Goal: Information Seeking & Learning: Check status

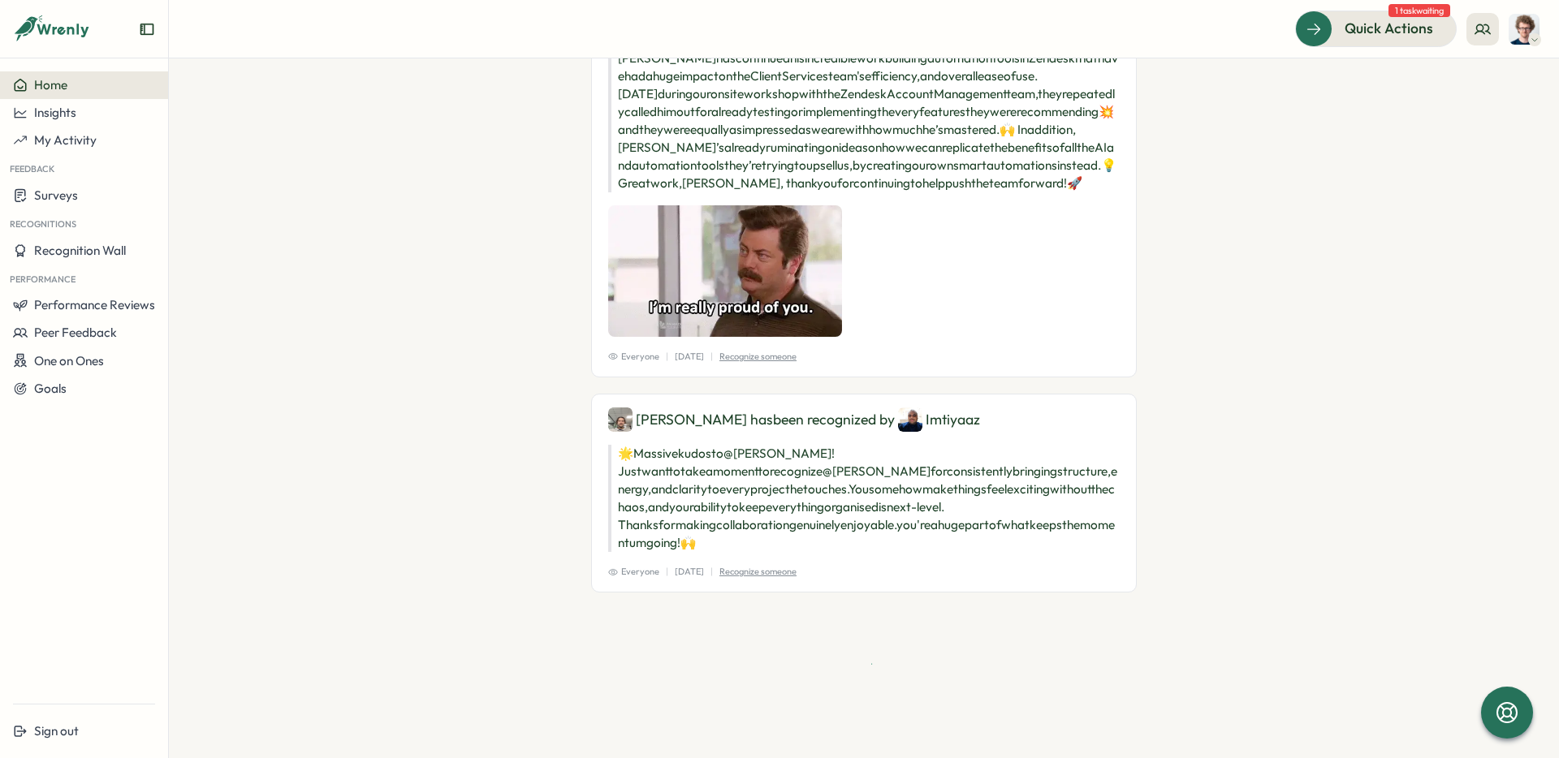
scroll to position [2497, 0]
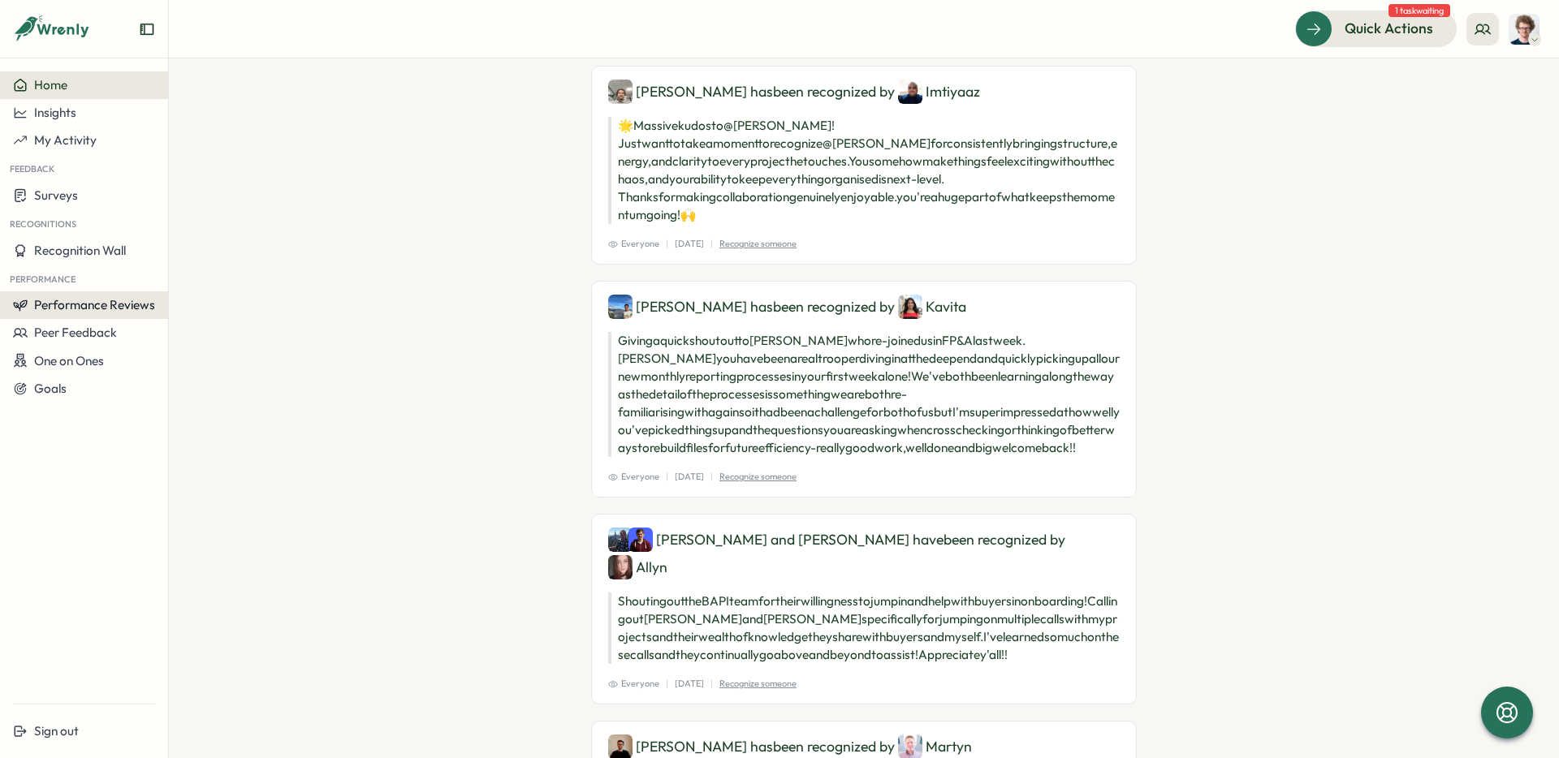
click at [108, 300] on span "Performance Reviews" at bounding box center [94, 304] width 121 height 15
click at [193, 296] on div "Reviews" at bounding box center [194, 290] width 45 height 18
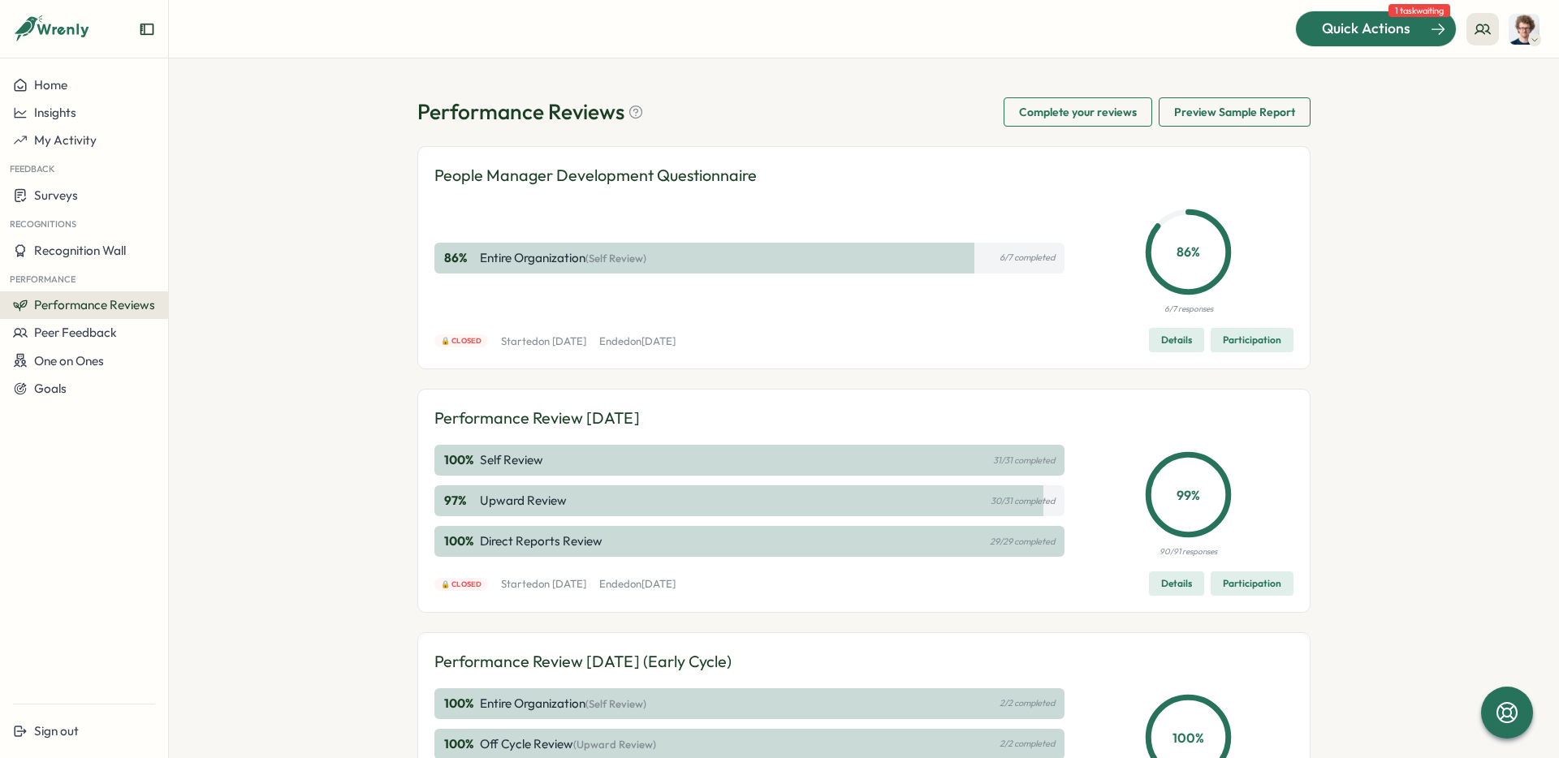
click at [1410, 28] on div "Quick Actions" at bounding box center [1366, 28] width 147 height 21
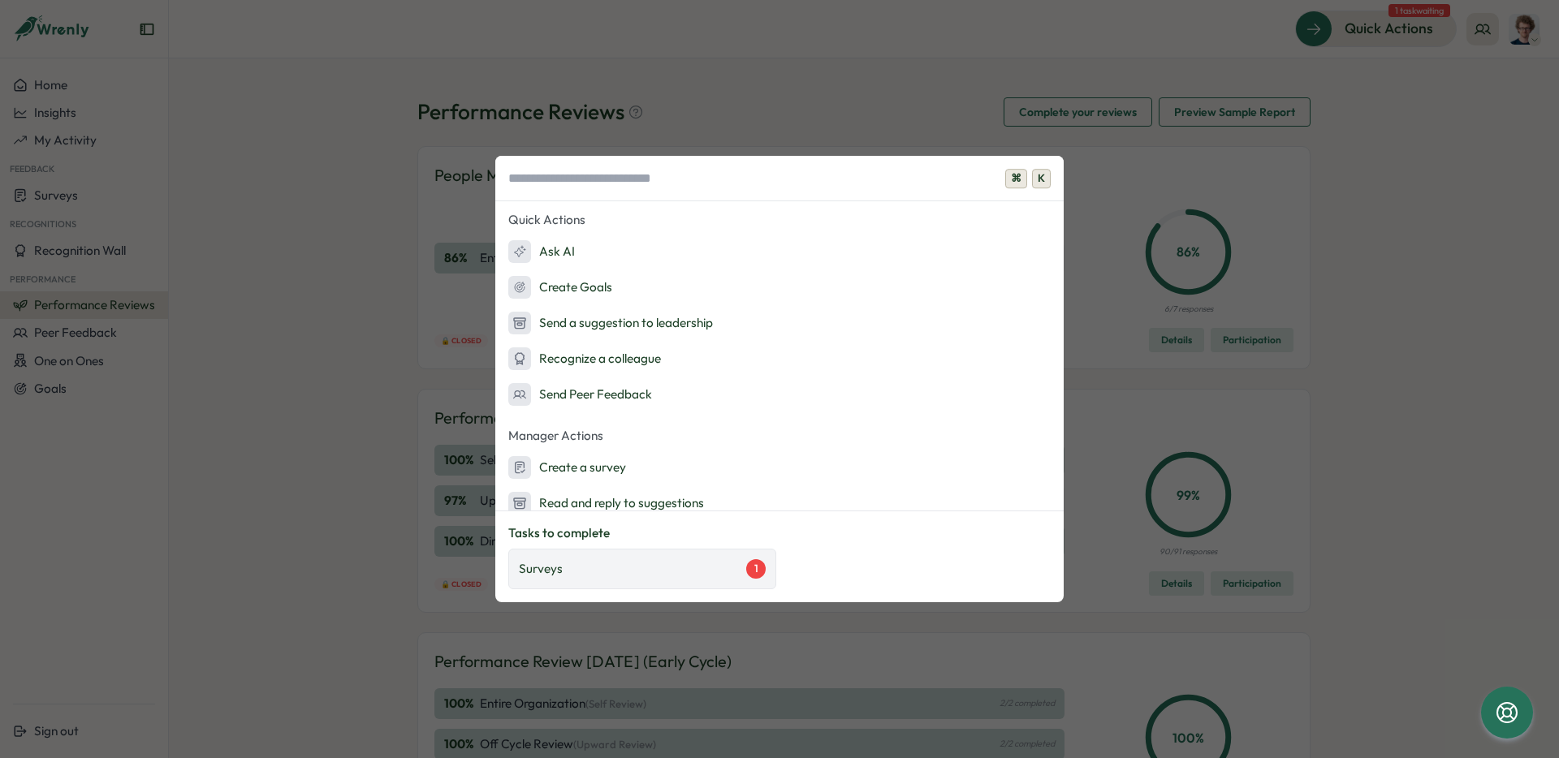
click at [673, 574] on div "Surveys 1" at bounding box center [642, 568] width 247 height 19
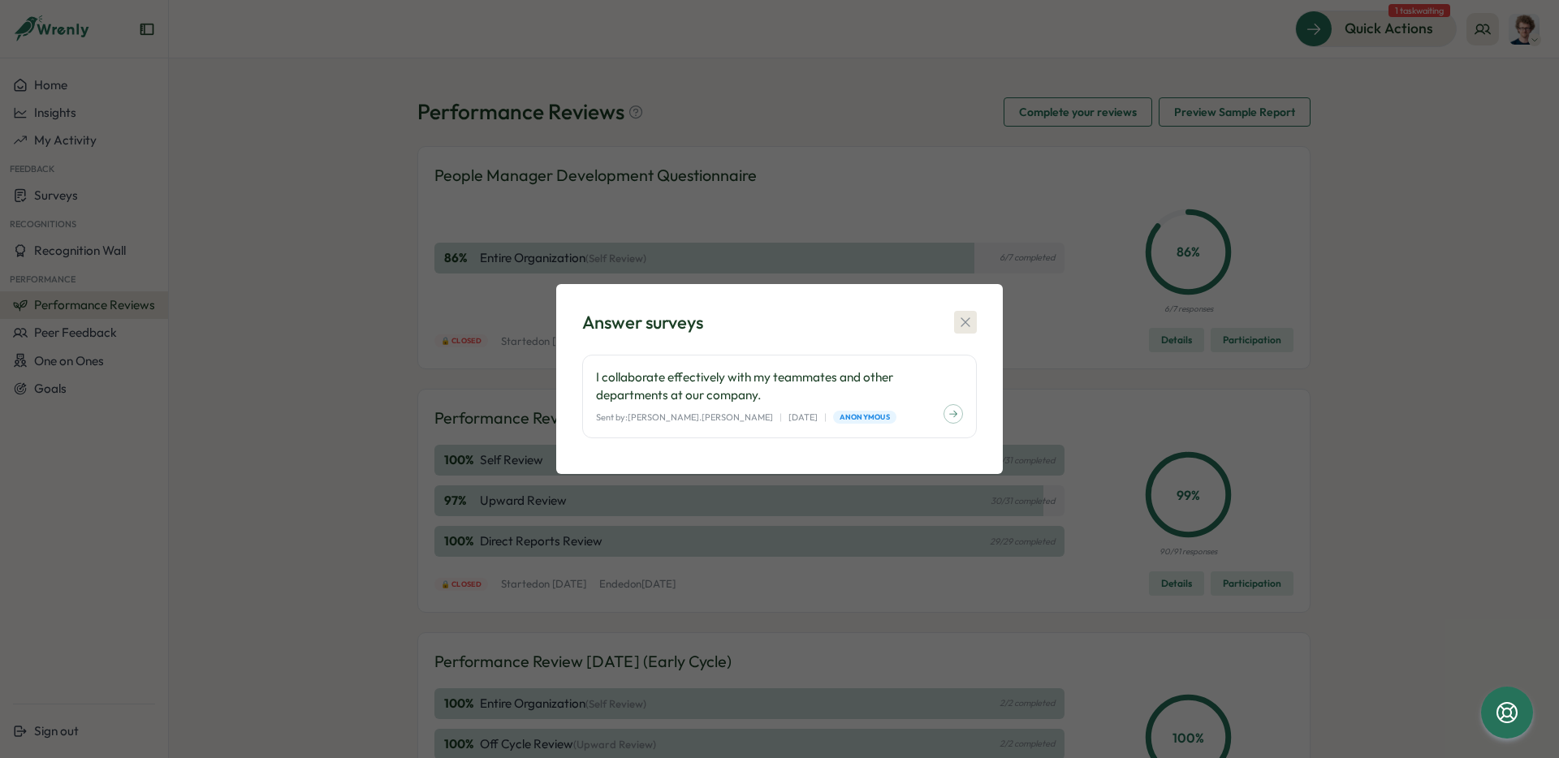
click at [974, 324] on button "button" at bounding box center [965, 322] width 23 height 23
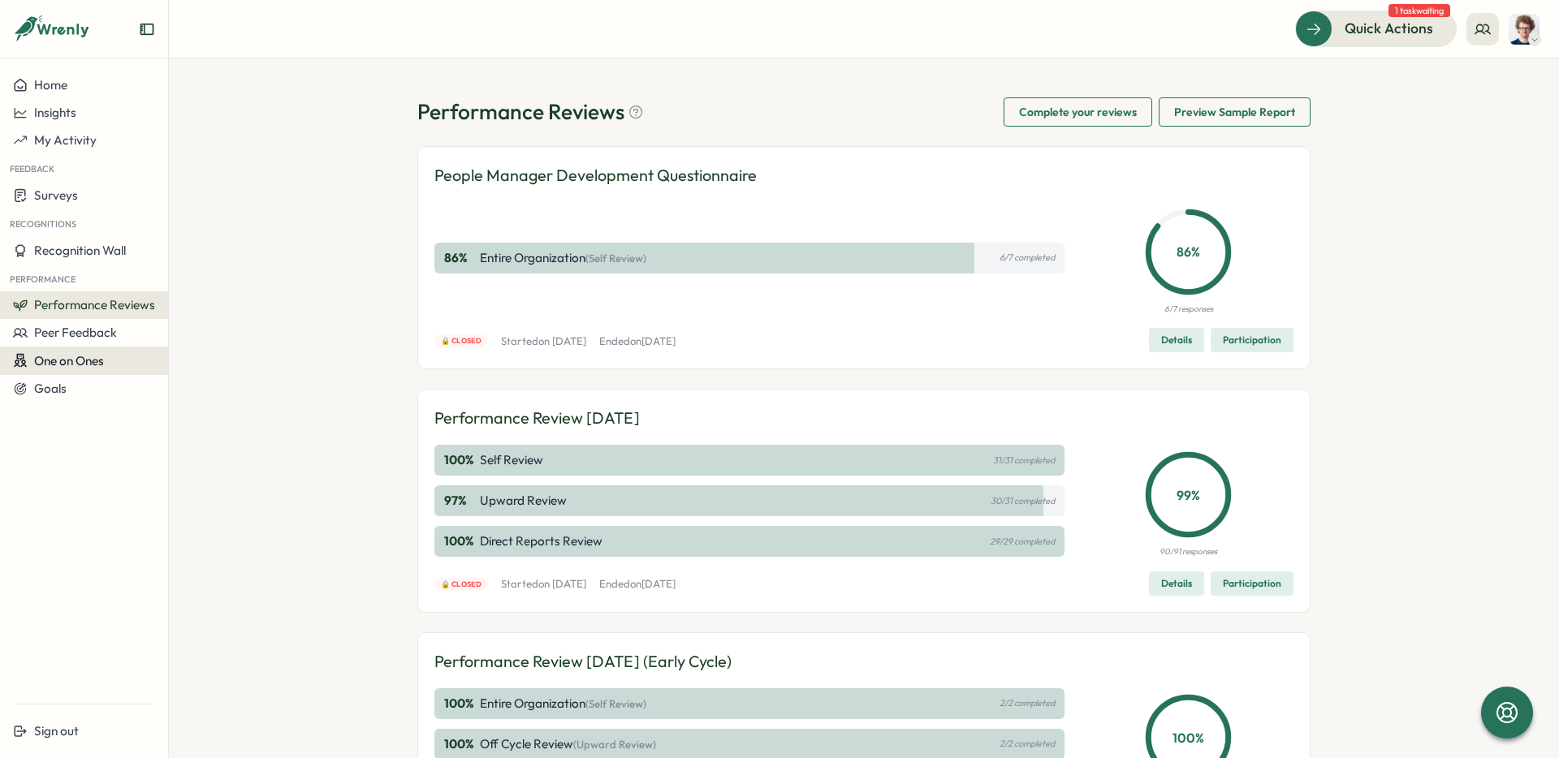
click at [74, 365] on span "One on Ones" at bounding box center [69, 360] width 70 height 15
click at [209, 335] on div "Meetings" at bounding box center [229, 330] width 114 height 18
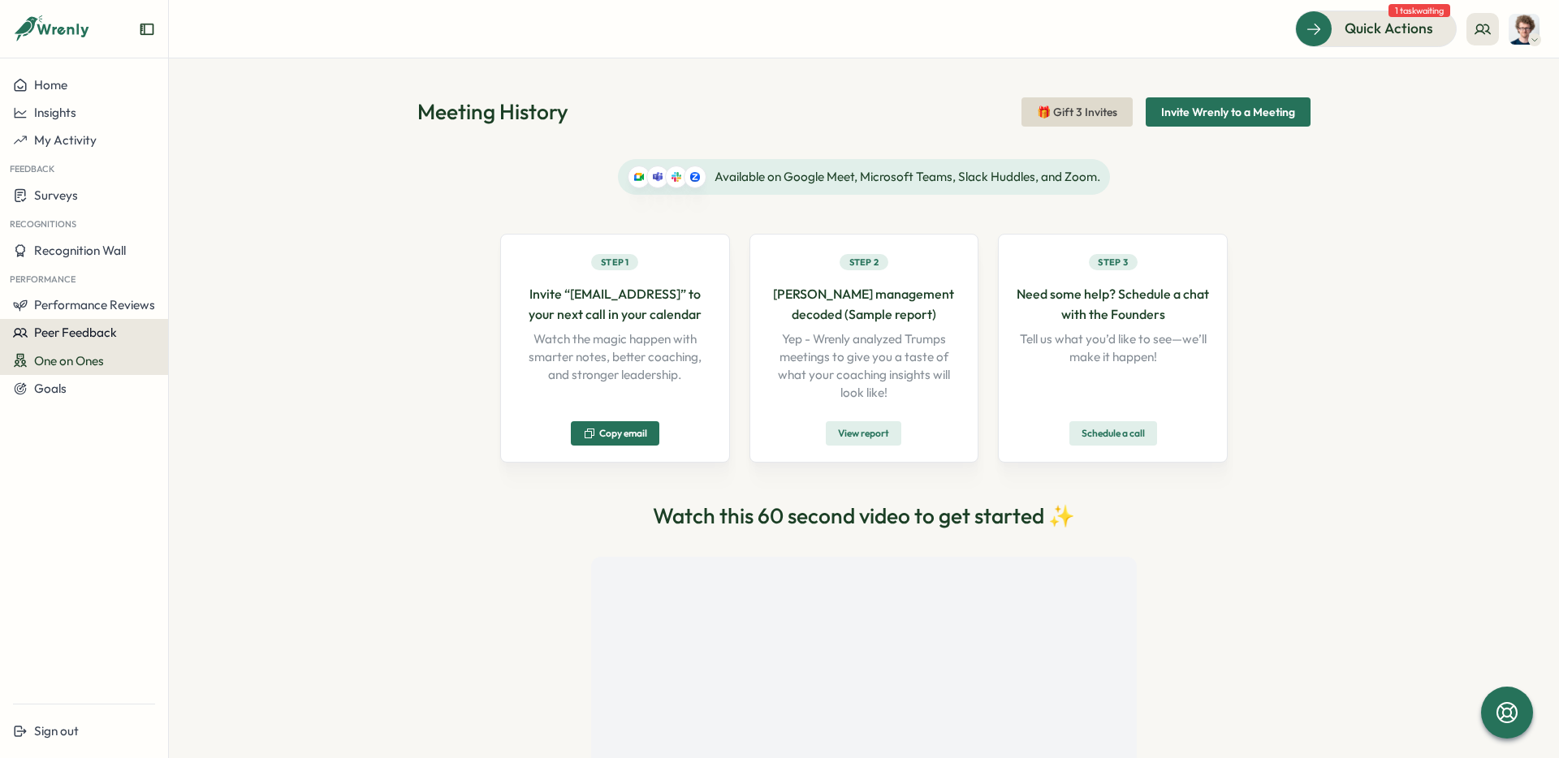
click at [97, 333] on span "Peer Feedback" at bounding box center [75, 332] width 83 height 15
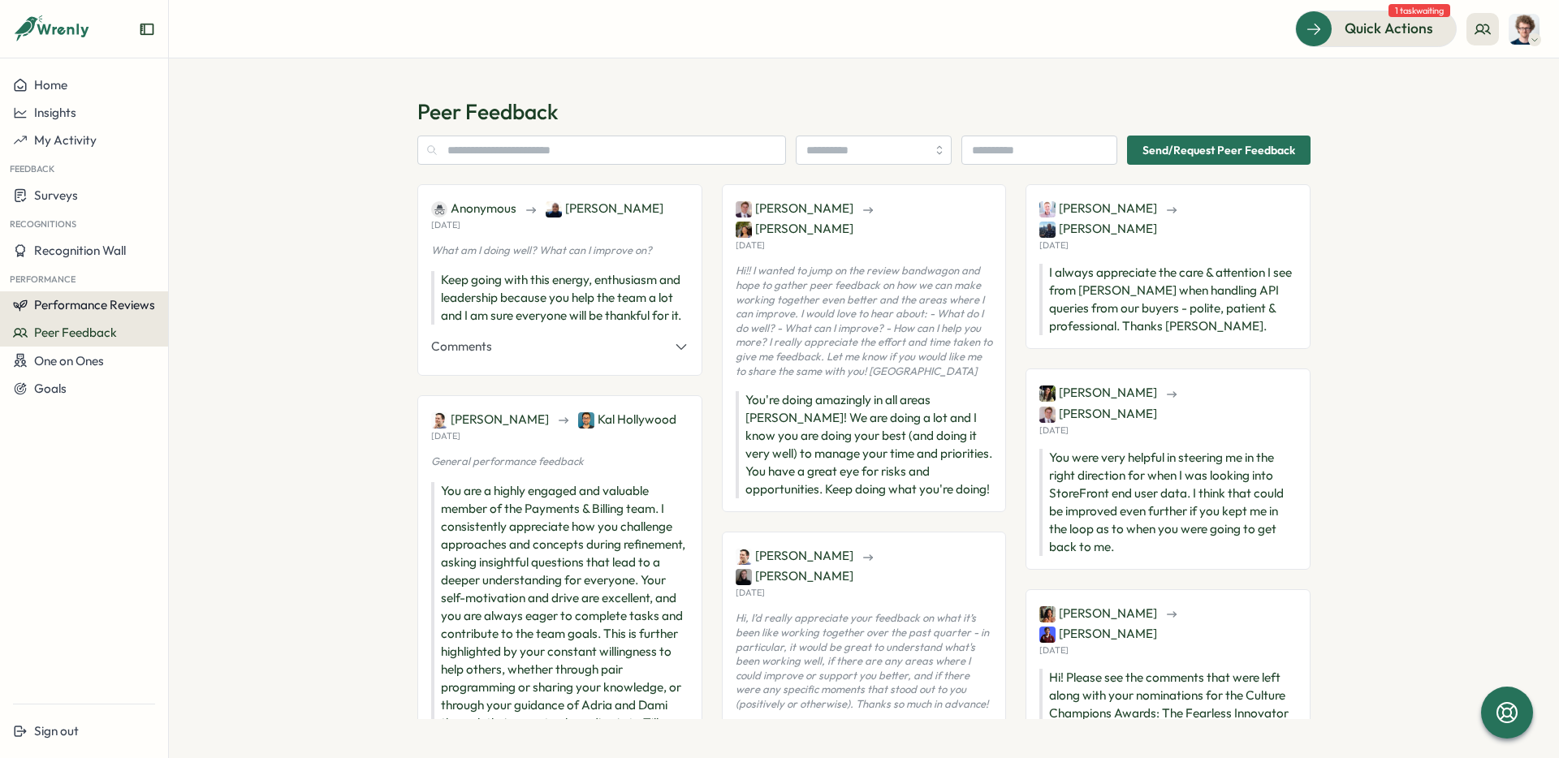
click at [104, 313] on button "Performance Reviews" at bounding box center [84, 305] width 168 height 28
click at [172, 322] on div "Insights" at bounding box center [194, 321] width 45 height 18
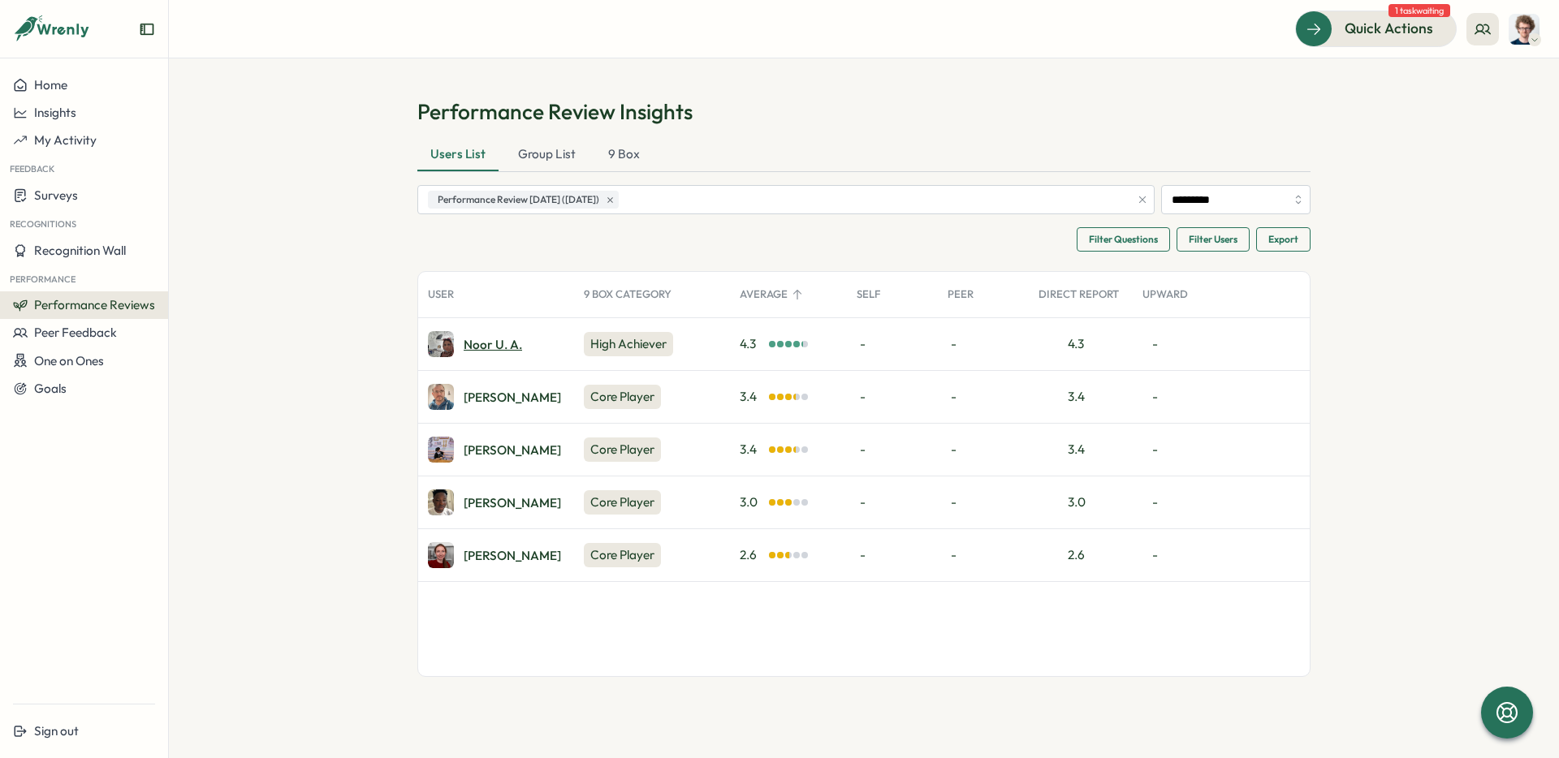
click at [497, 345] on div "Noor u. a." at bounding box center [493, 345] width 58 height 12
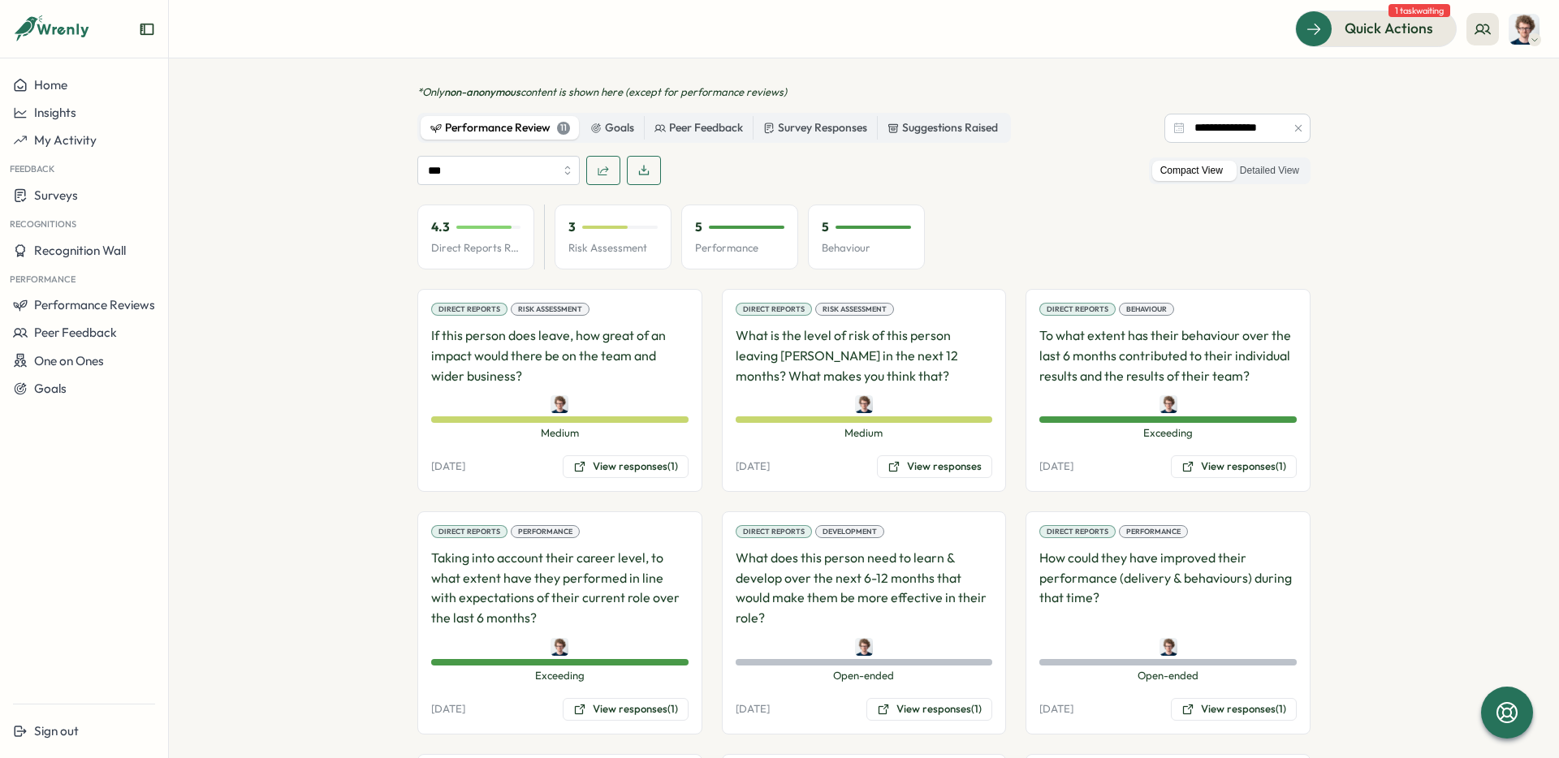
scroll to position [802, 0]
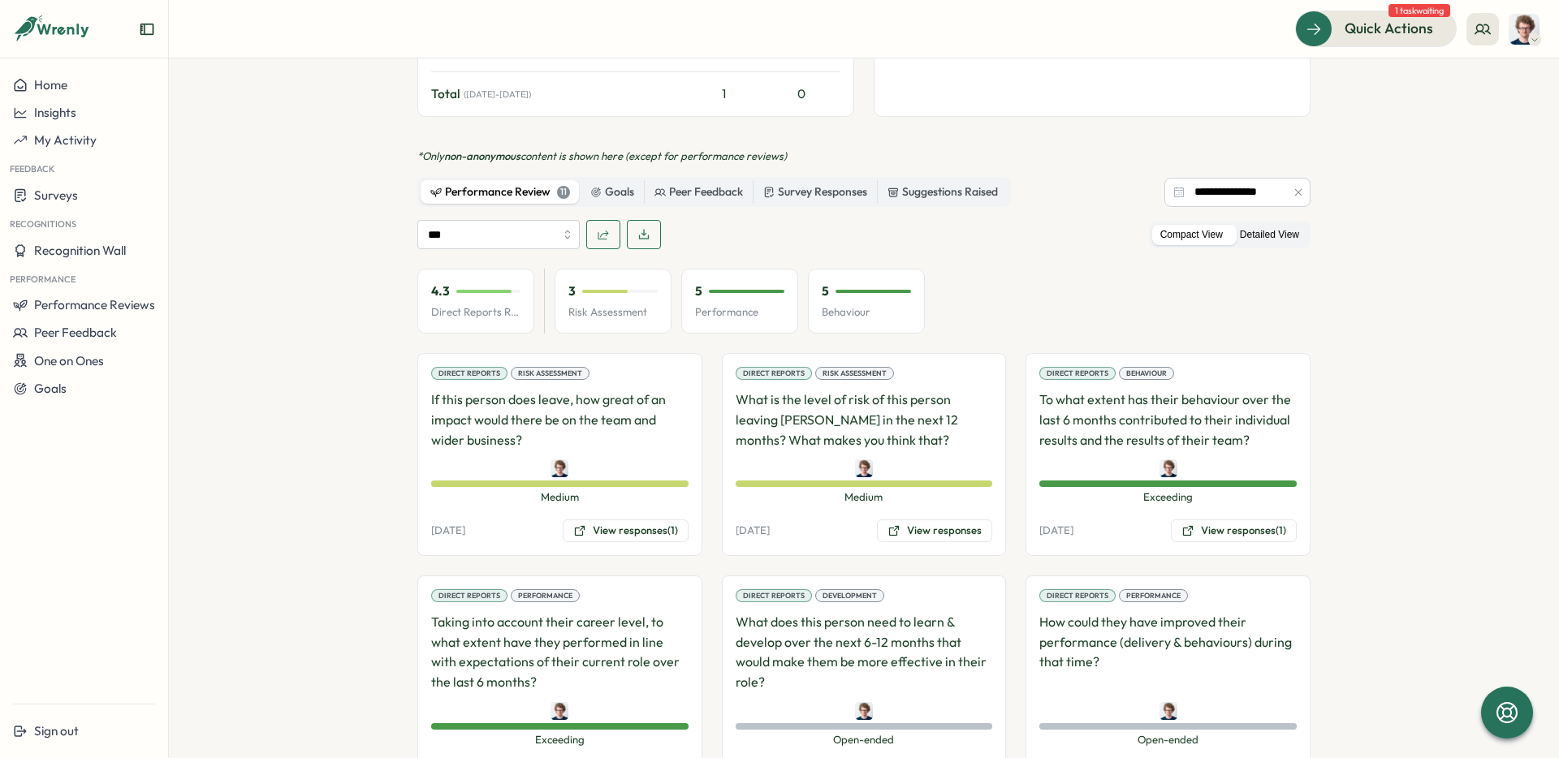
click at [1271, 233] on label "Detailed View" at bounding box center [1270, 235] width 76 height 20
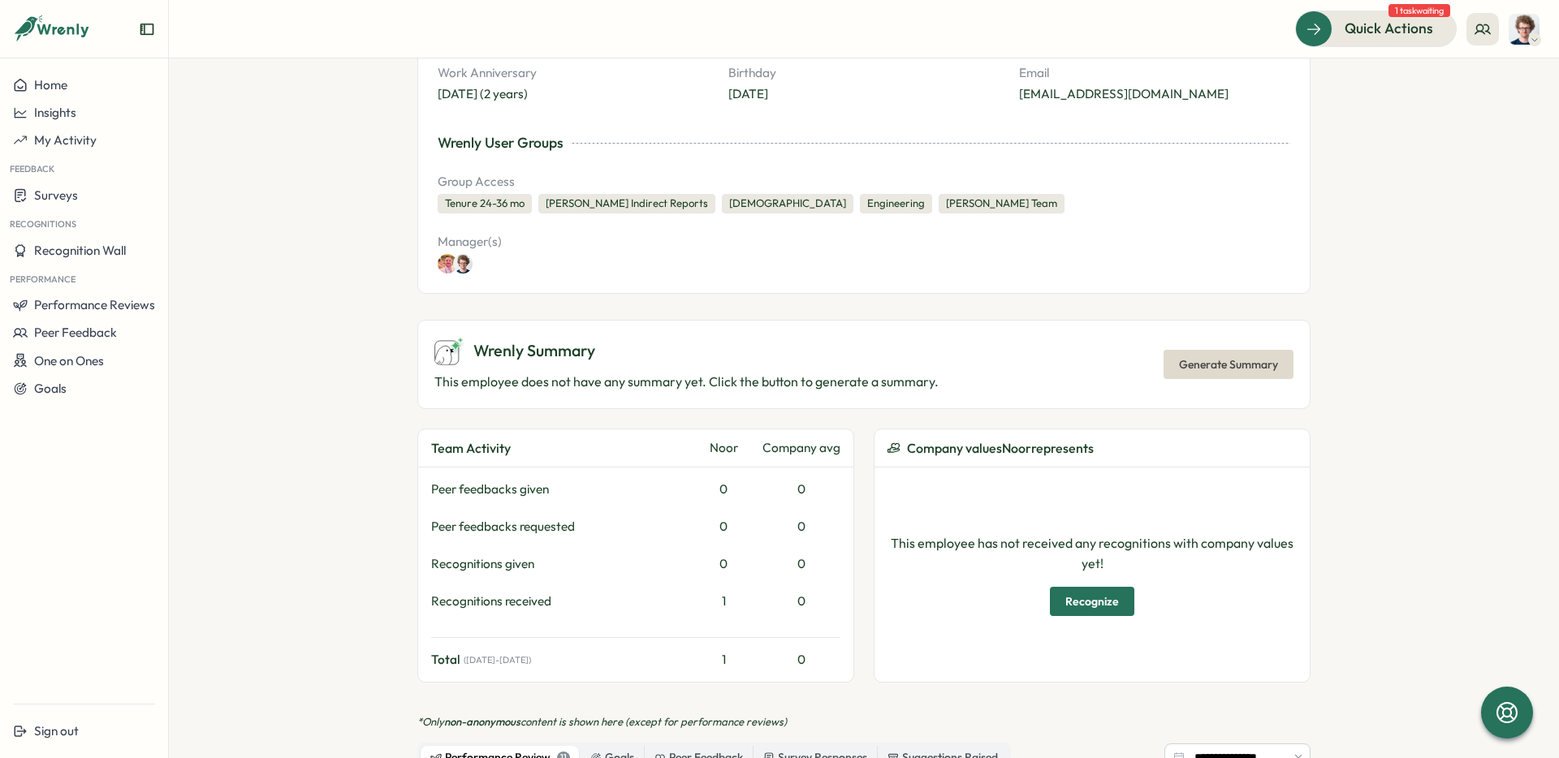
scroll to position [0, 0]
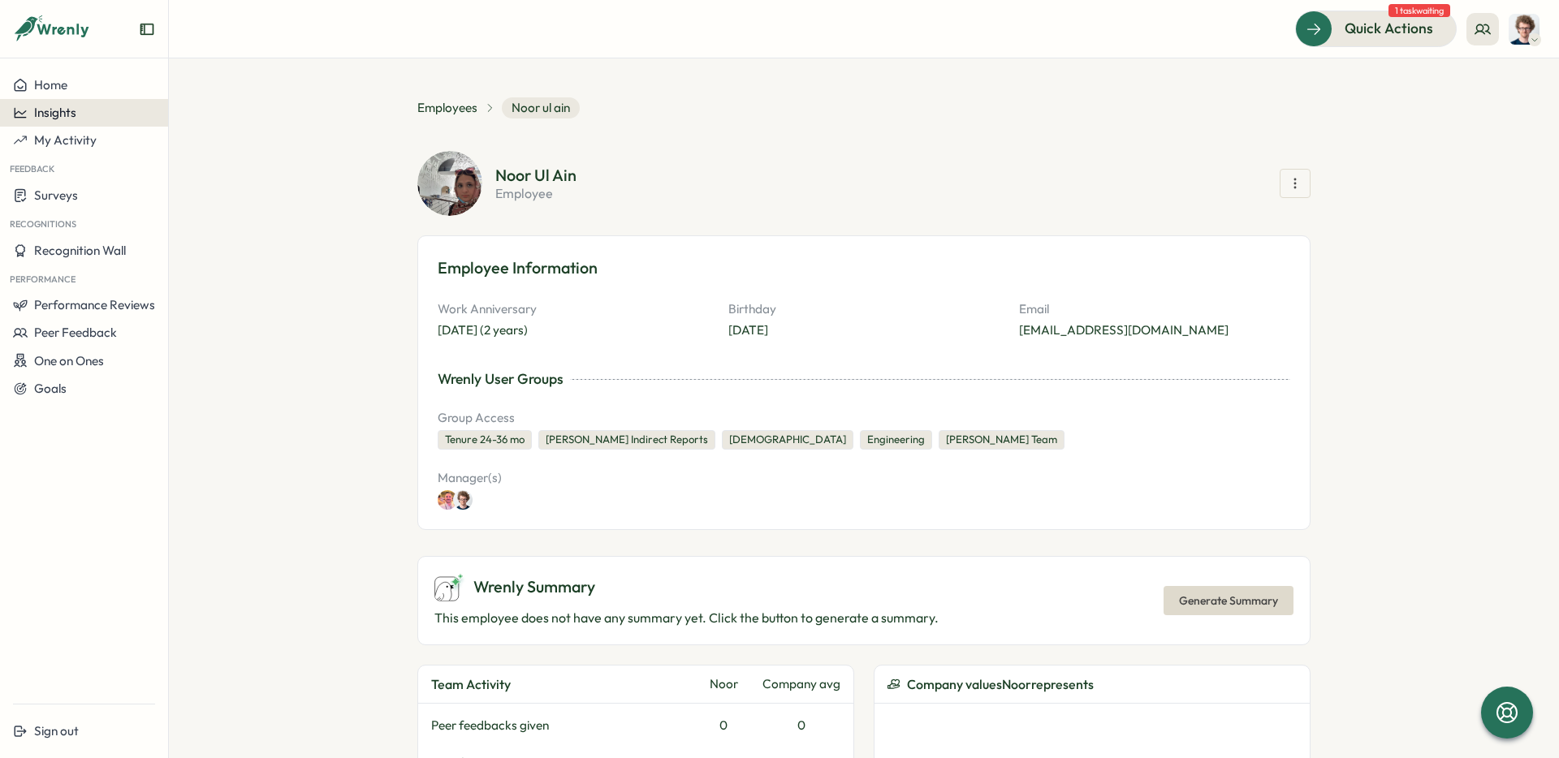
click at [54, 113] on span "Insights" at bounding box center [55, 112] width 42 height 15
click at [203, 140] on div "Performance Review" at bounding box center [229, 144] width 115 height 18
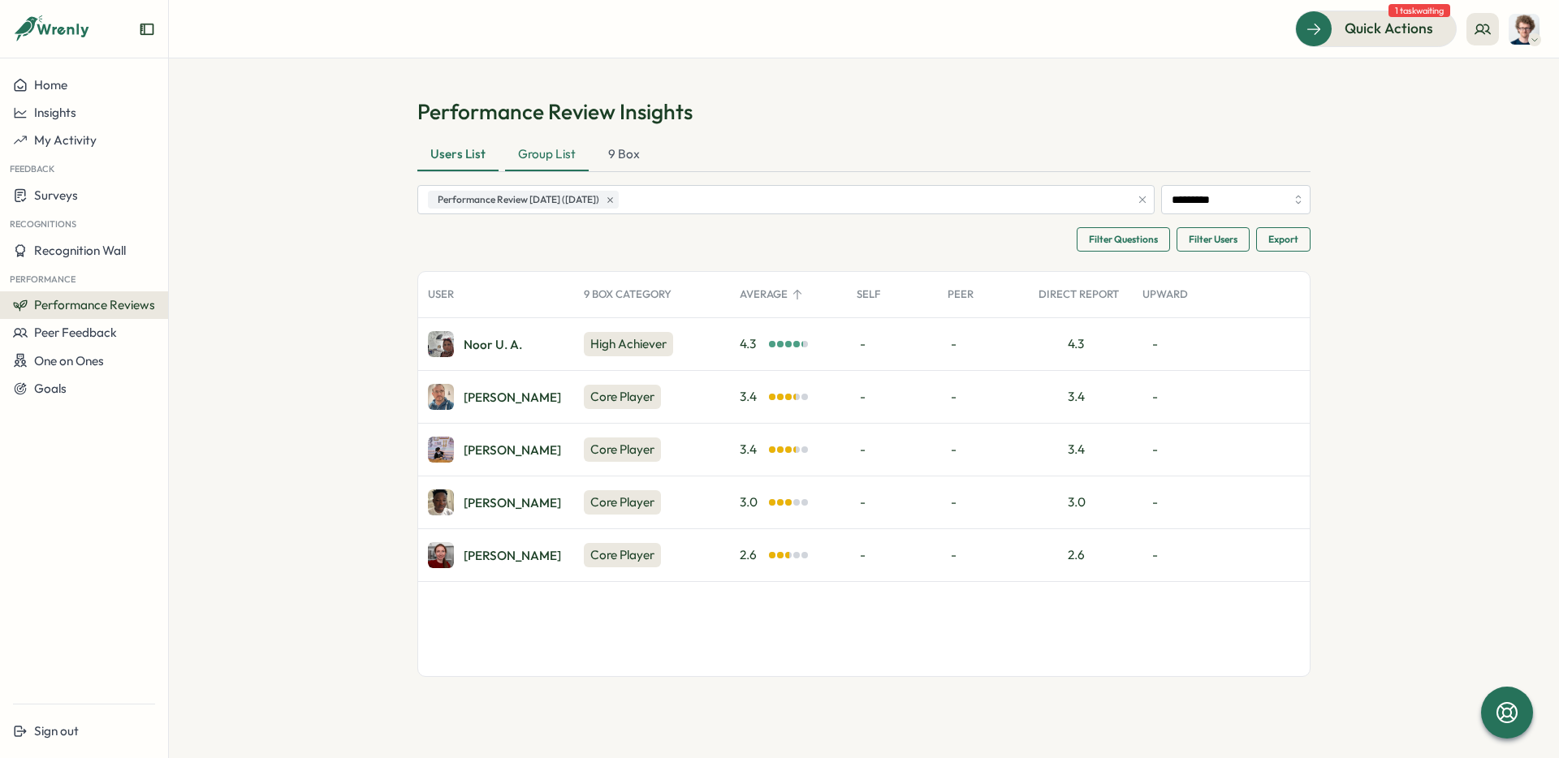
click at [546, 154] on div "Group List" at bounding box center [547, 155] width 84 height 32
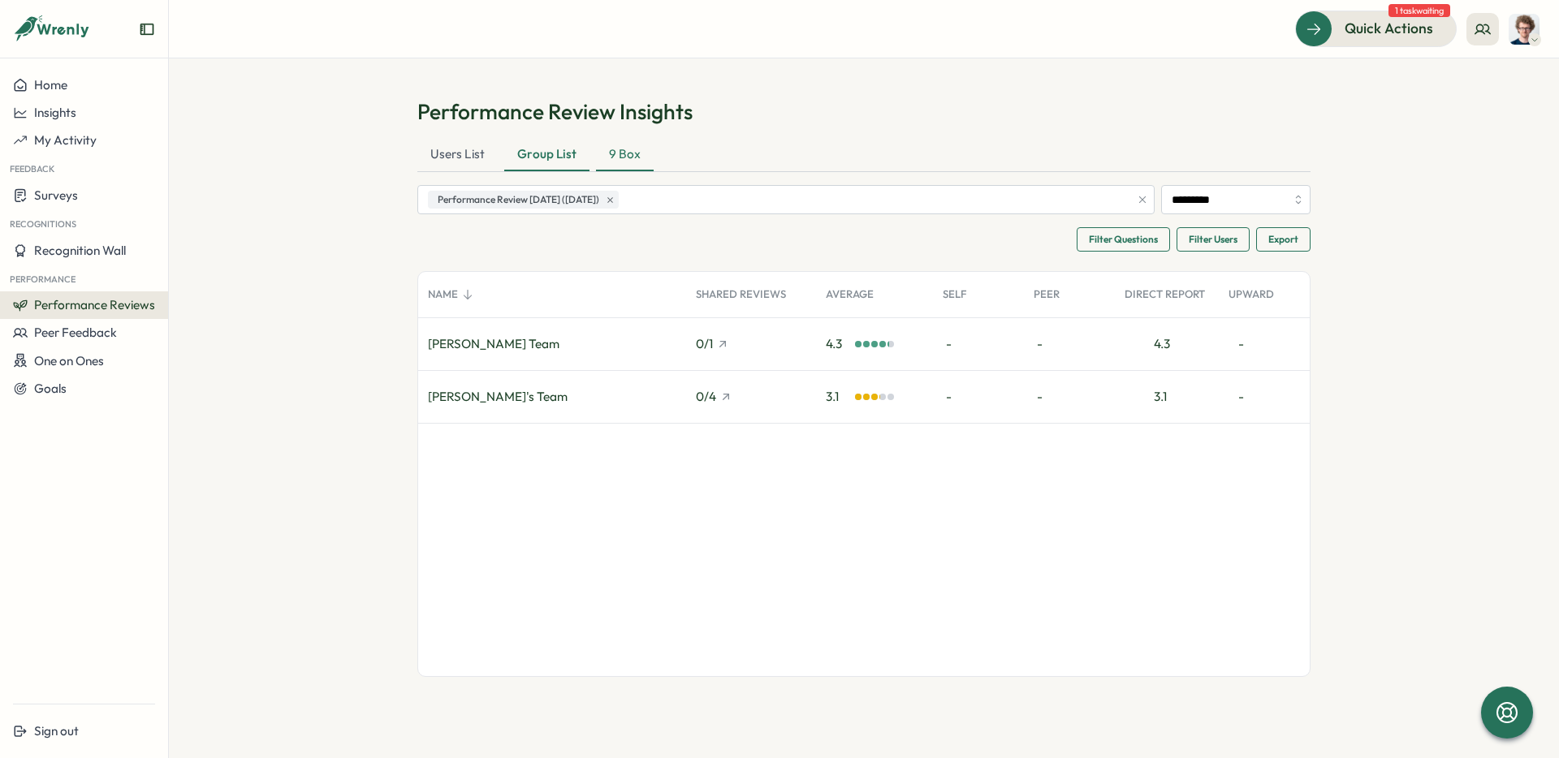
click at [634, 157] on div "9 Box" at bounding box center [625, 155] width 58 height 32
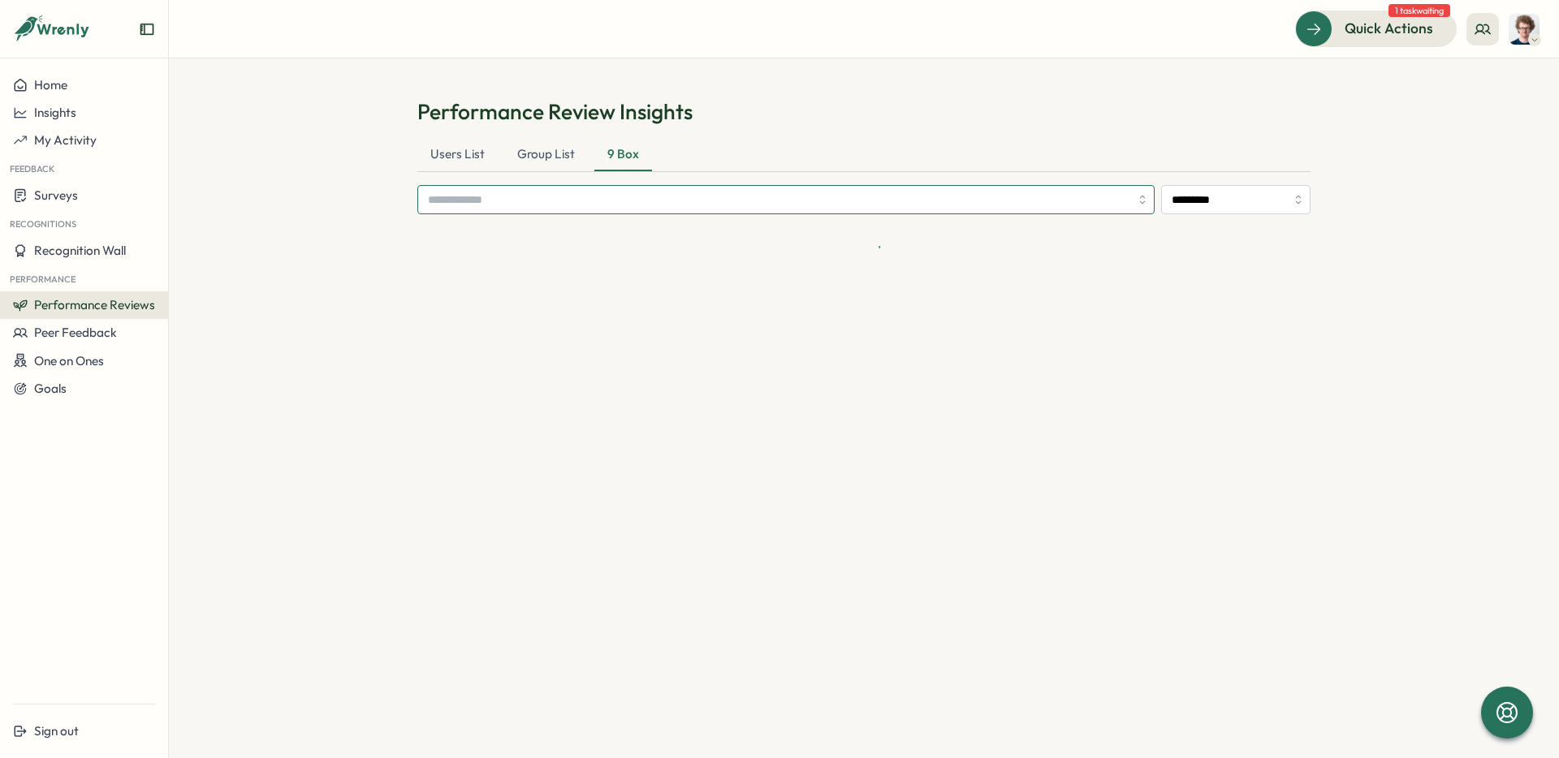
click at [645, 202] on input "search" at bounding box center [779, 200] width 702 height 28
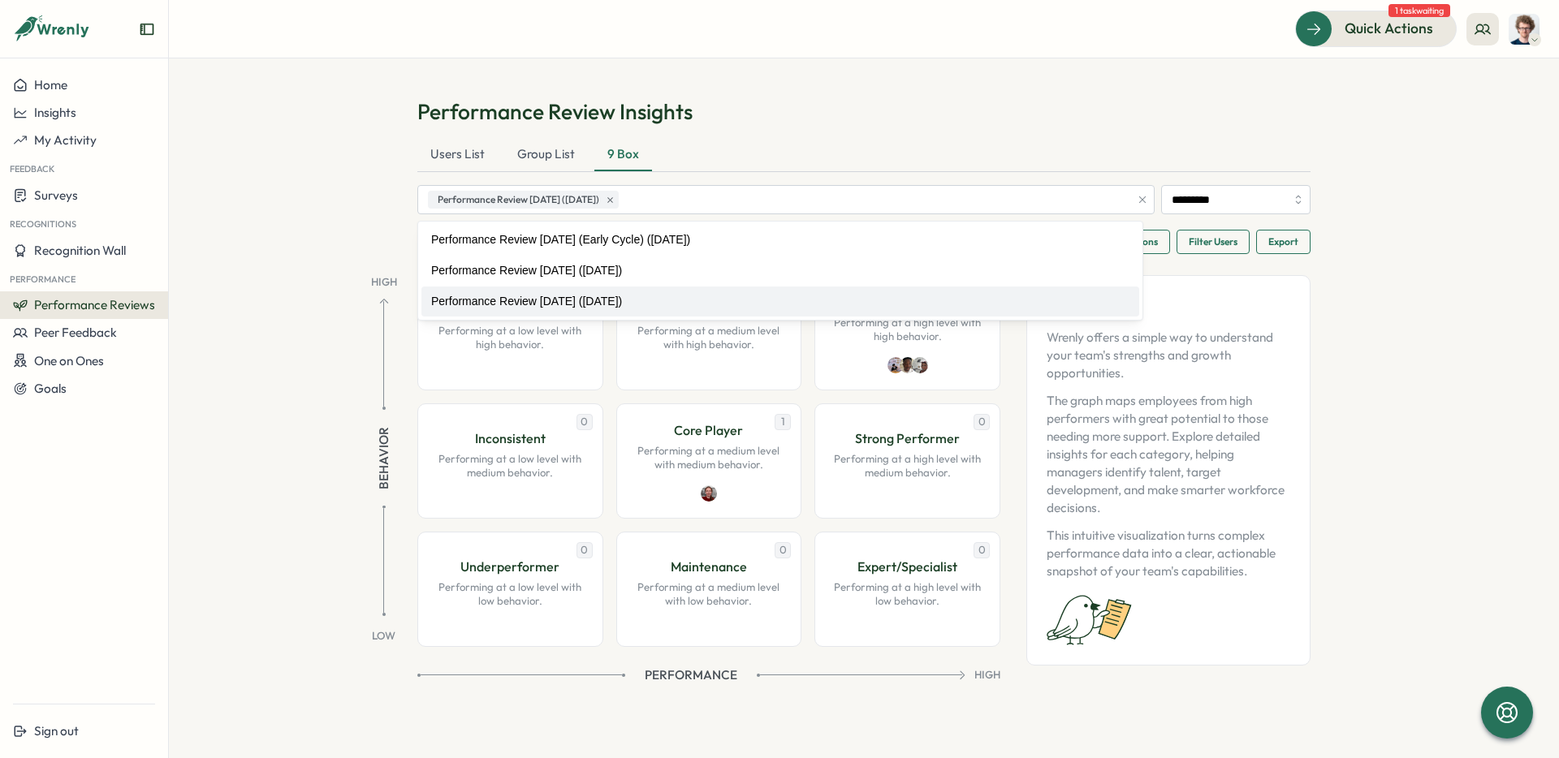
click at [337, 507] on section "Performance Review Insights Users List Group List 9 Box Performance Review [DAT…" at bounding box center [864, 408] width 1390 height 700
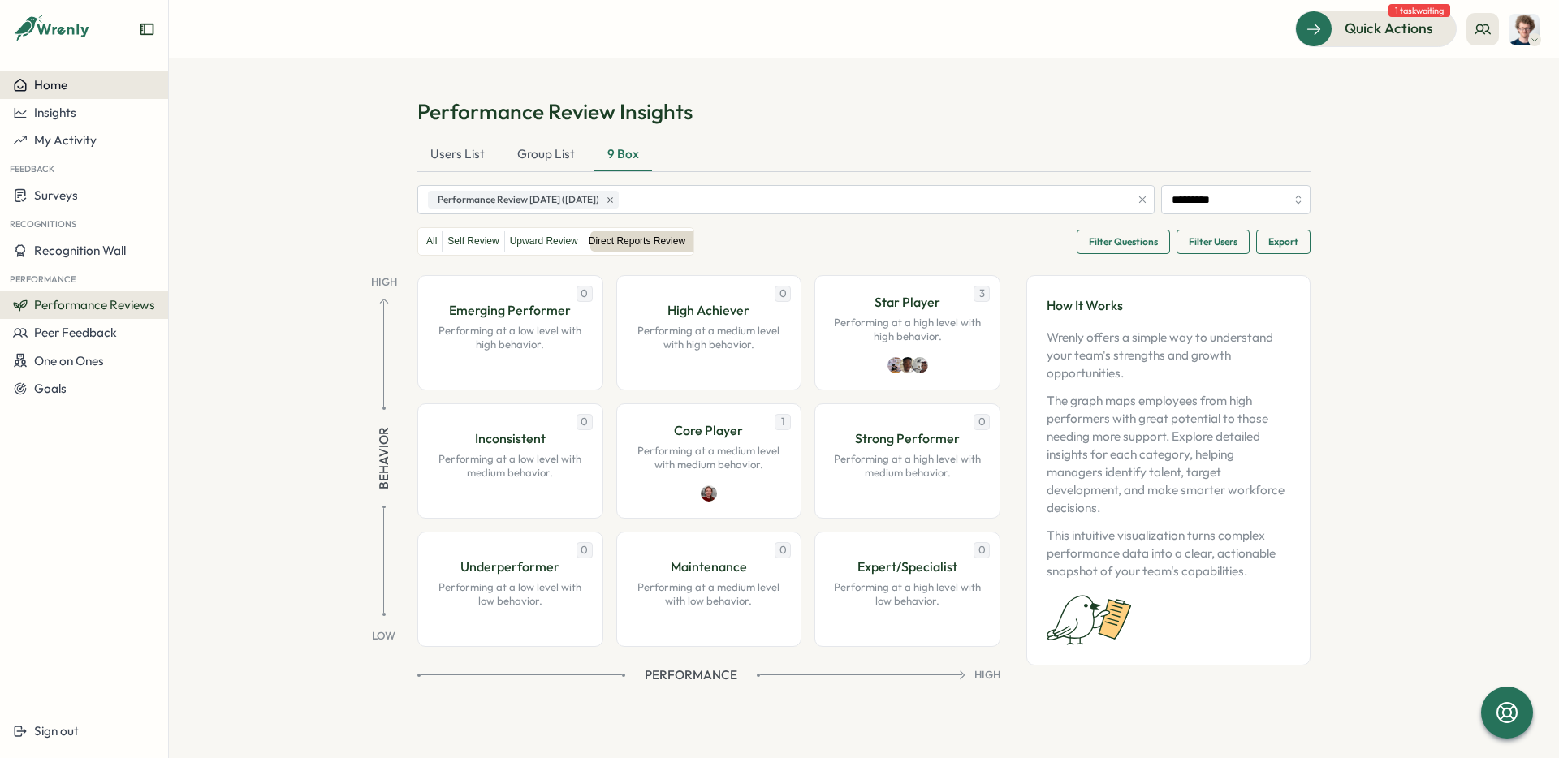
click at [58, 93] on button "Home" at bounding box center [84, 85] width 168 height 28
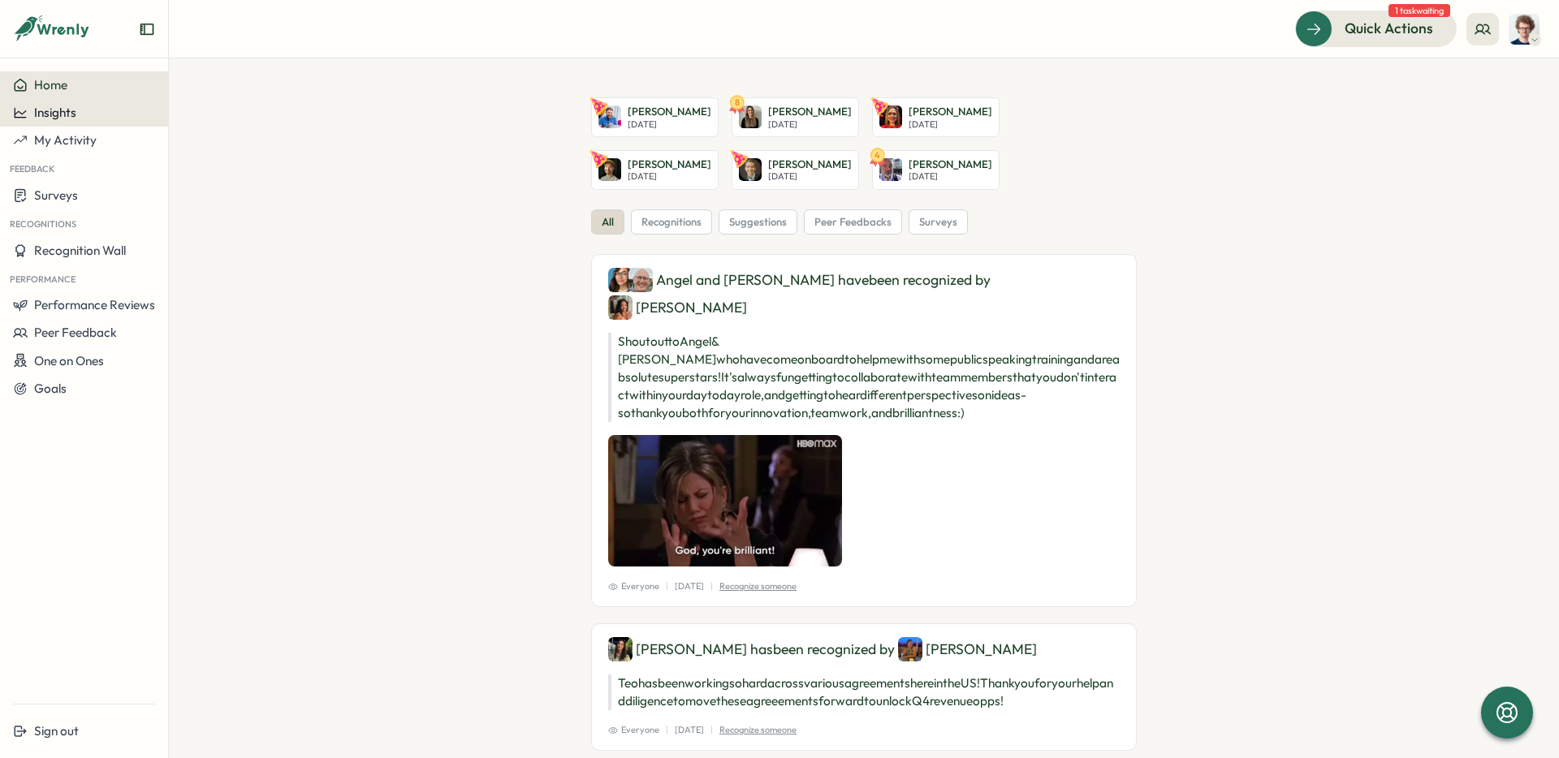
click at [55, 108] on span "Insights" at bounding box center [55, 112] width 42 height 15
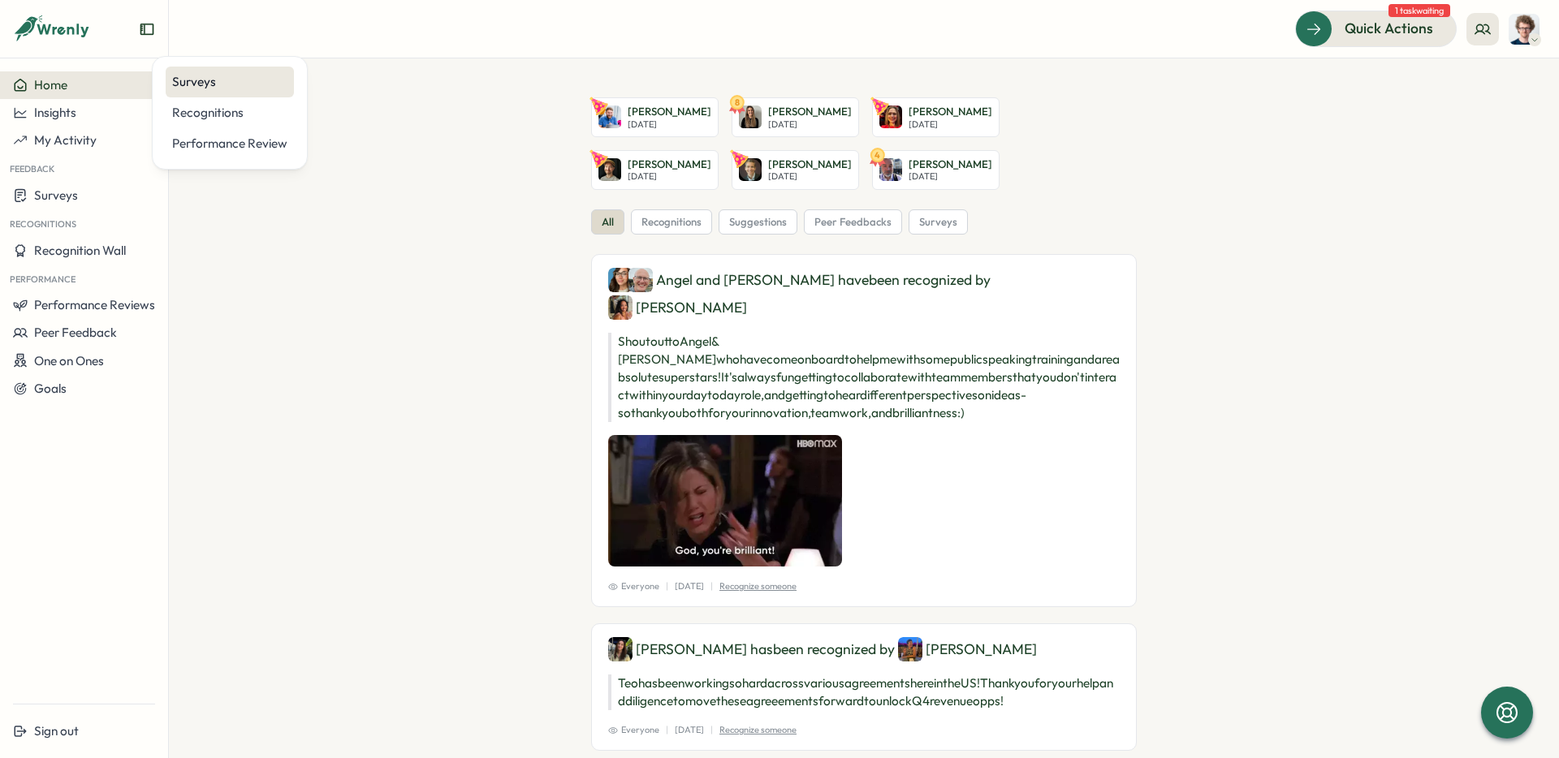
click at [208, 83] on div "Surveys" at bounding box center [229, 82] width 115 height 18
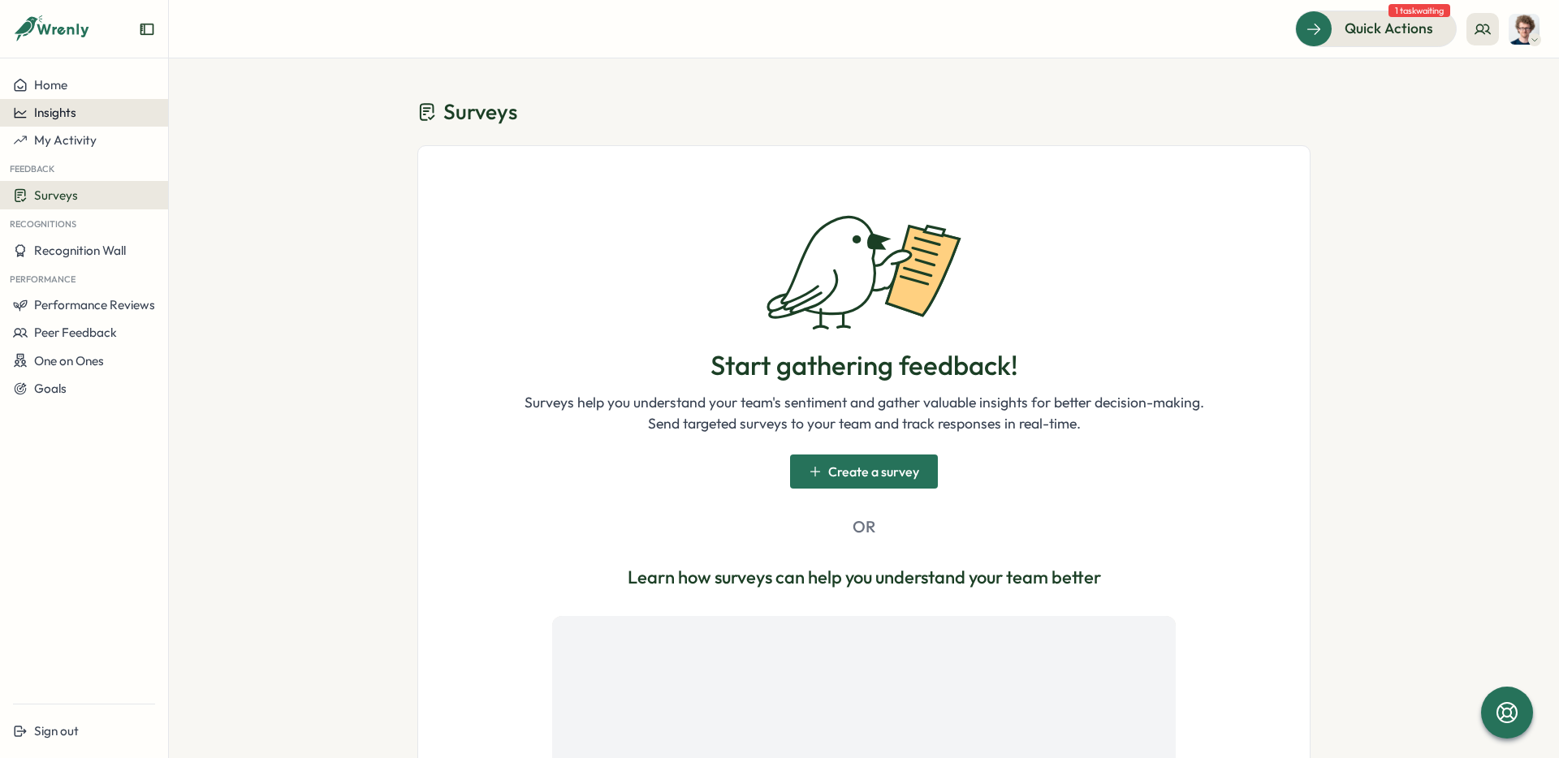
click at [73, 117] on span "Insights" at bounding box center [55, 112] width 42 height 15
click at [220, 142] on div "Performance Review" at bounding box center [229, 144] width 115 height 18
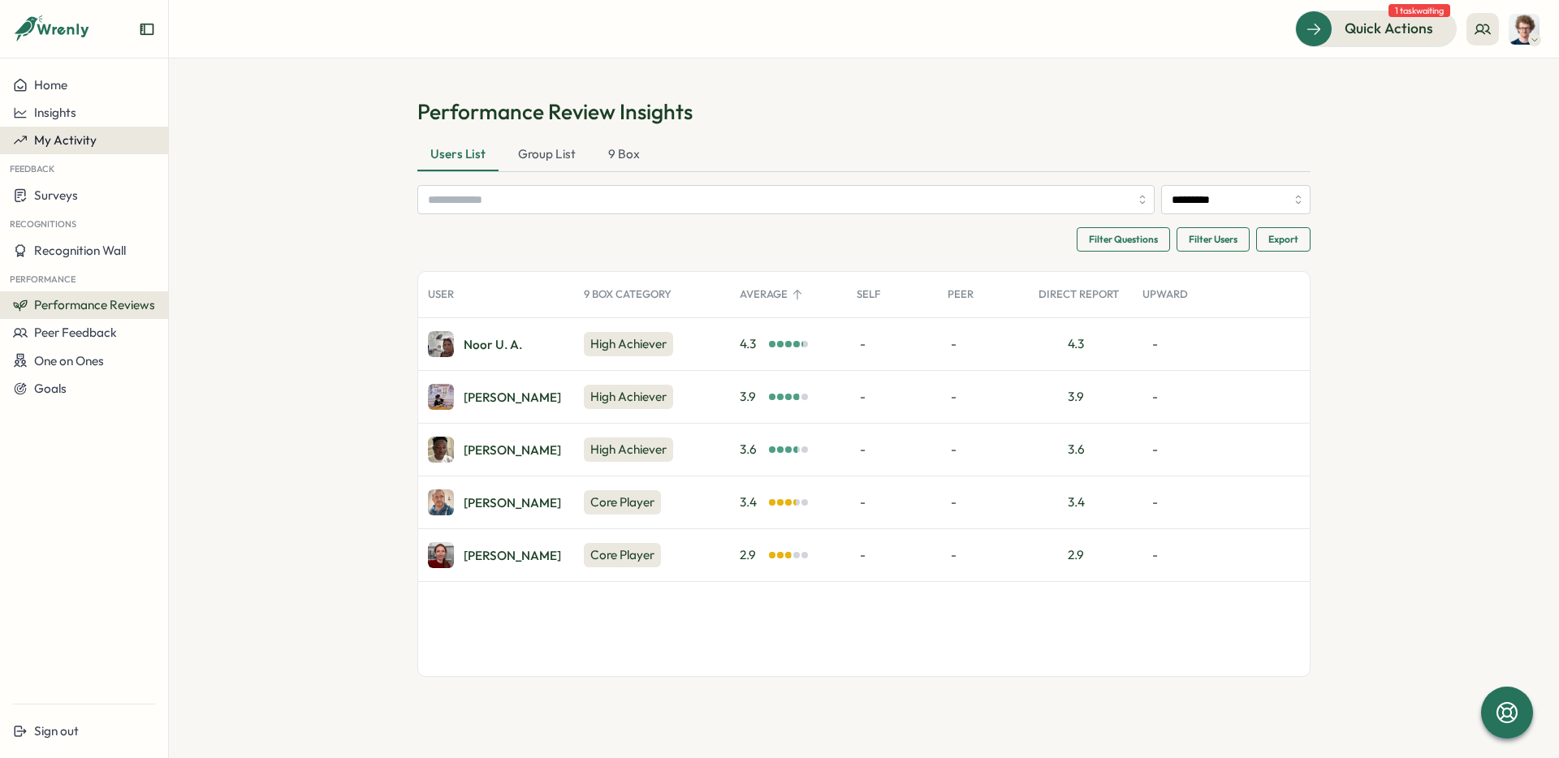
click at [71, 141] on span "My Activity" at bounding box center [65, 139] width 63 height 15
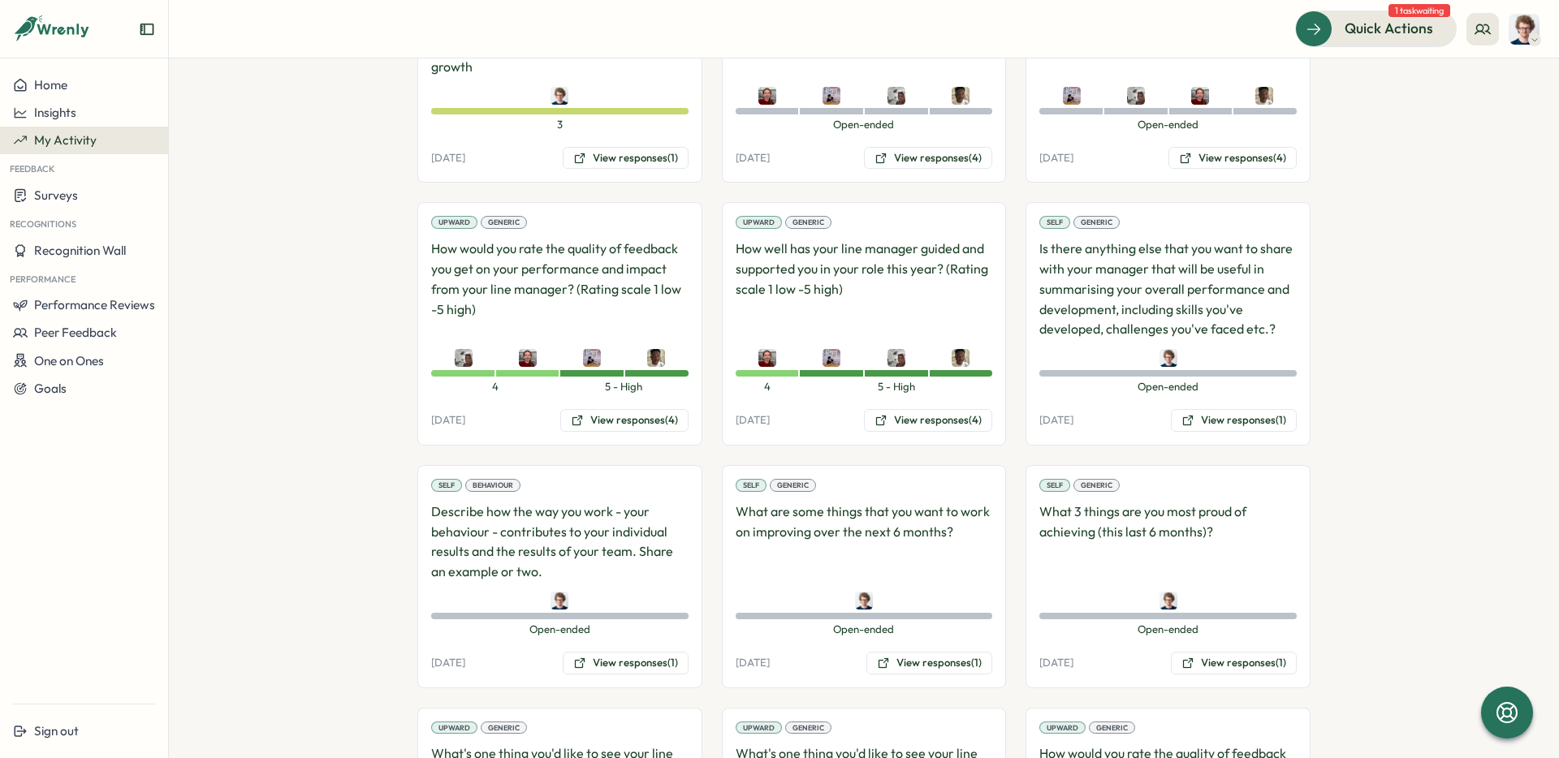
scroll to position [2427, 0]
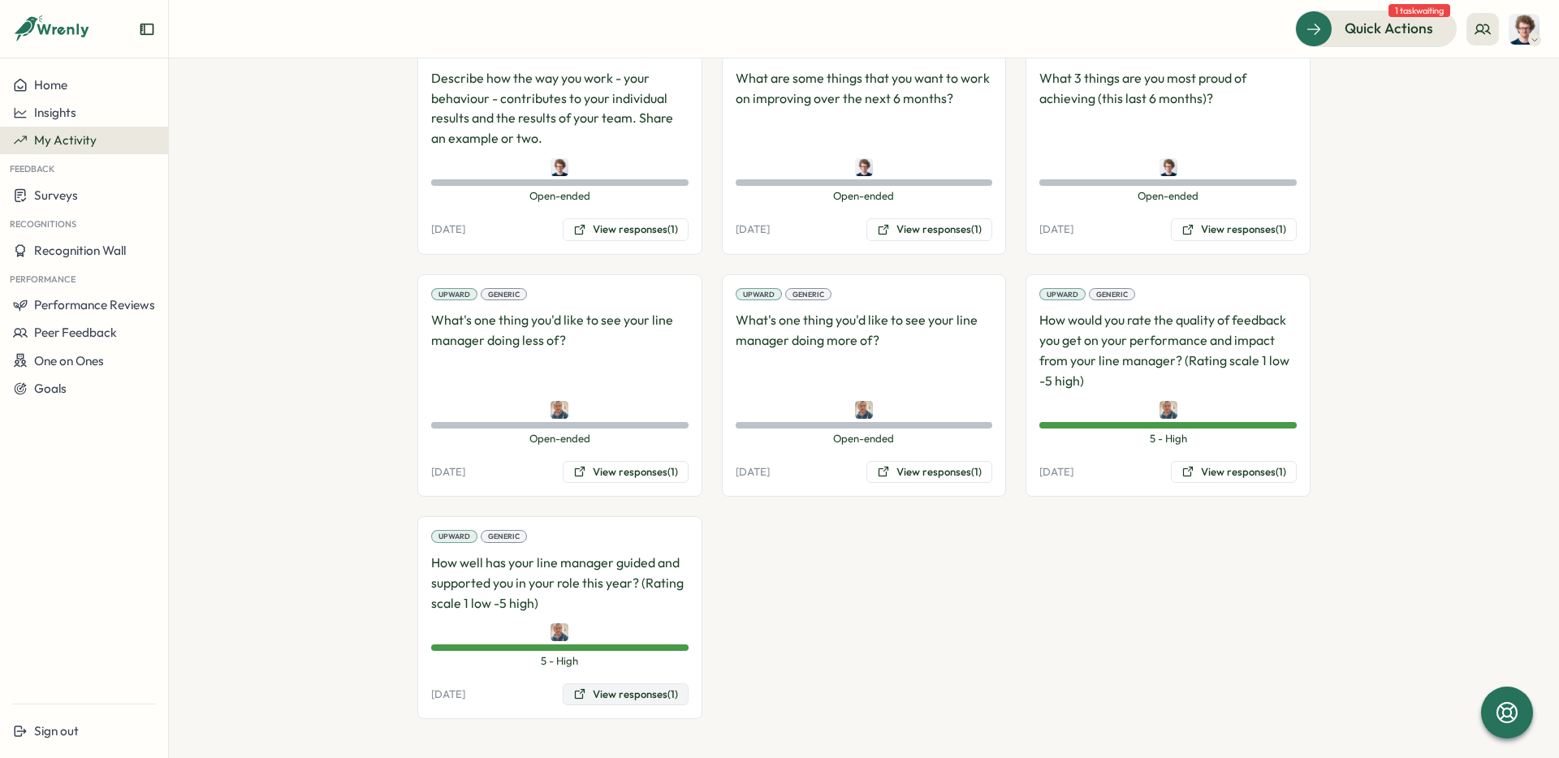
click at [631, 696] on button "View responses (1)" at bounding box center [626, 695] width 126 height 23
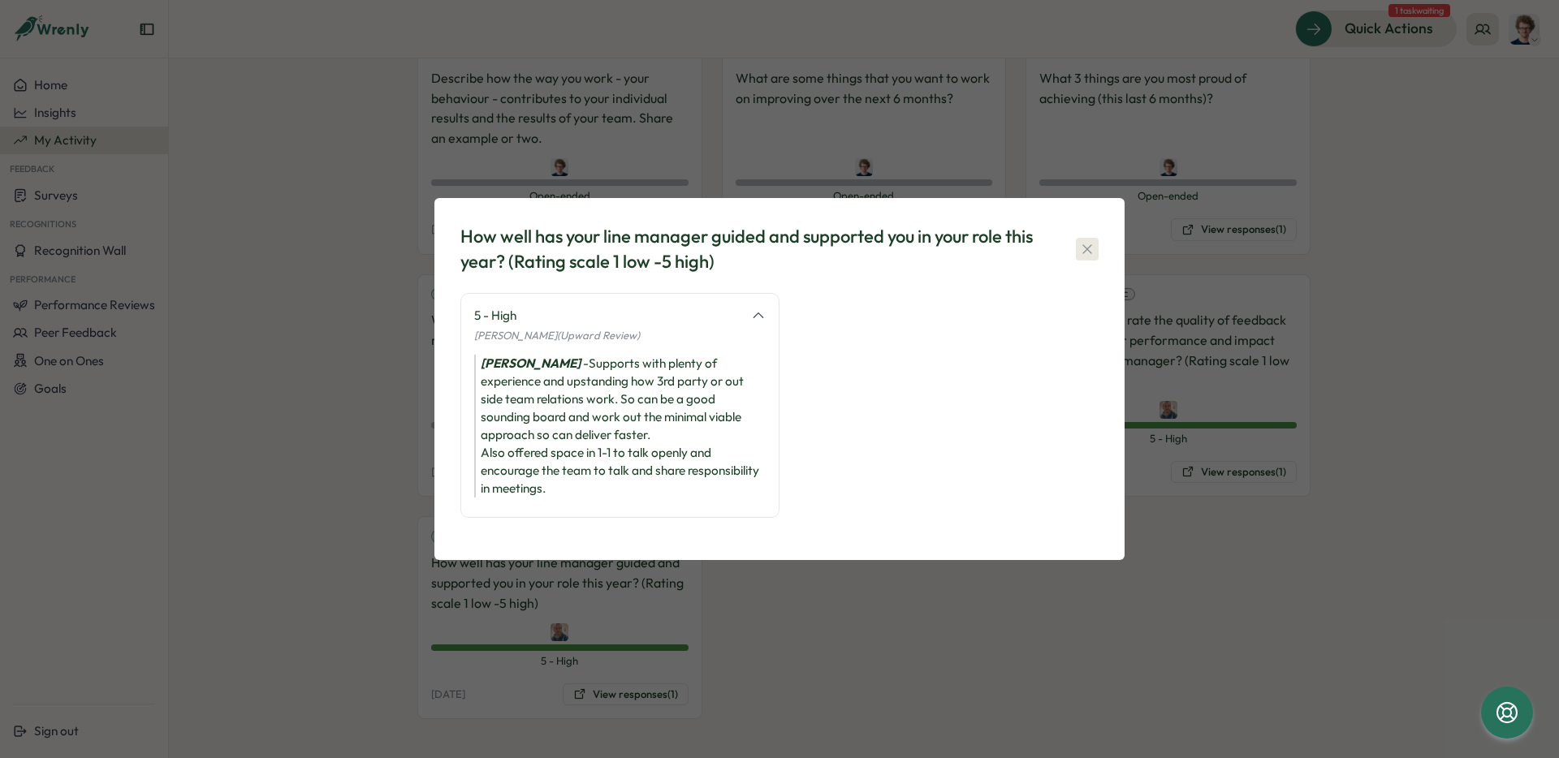
click at [1090, 247] on icon "button" at bounding box center [1087, 249] width 16 height 16
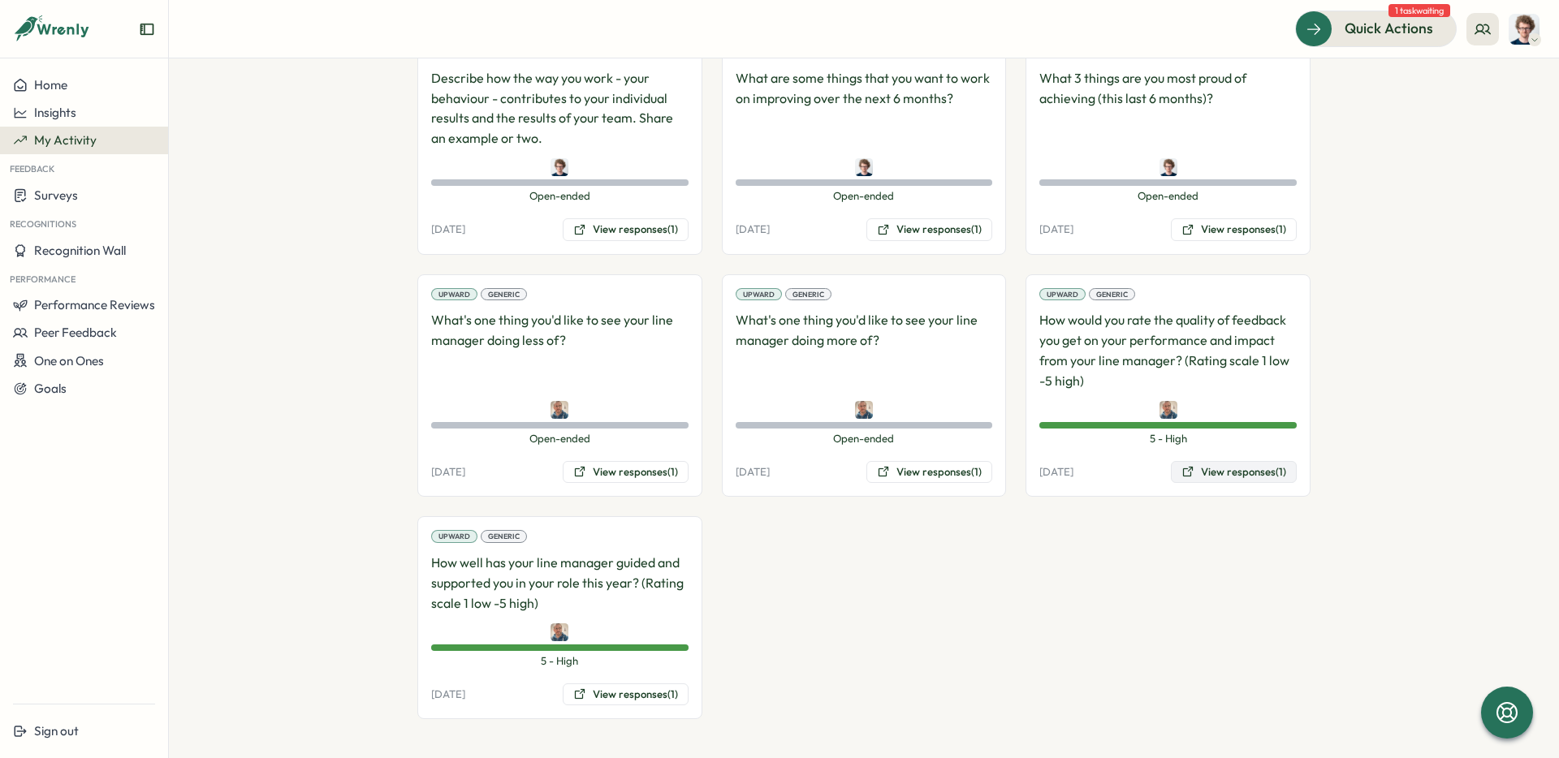
click at [1254, 471] on button "View responses (1)" at bounding box center [1234, 472] width 126 height 23
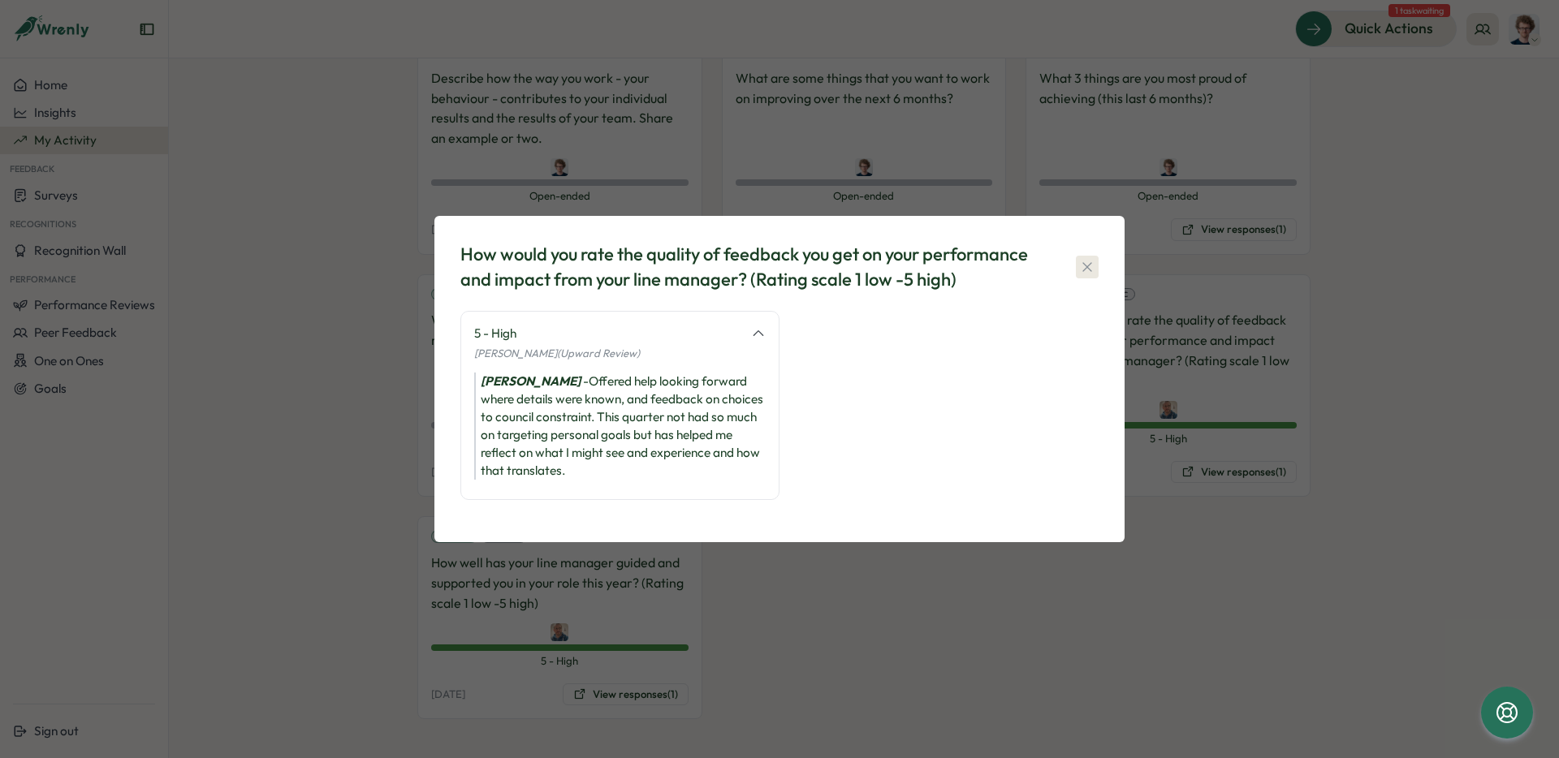
click at [1087, 267] on icon "button" at bounding box center [1087, 267] width 16 height 16
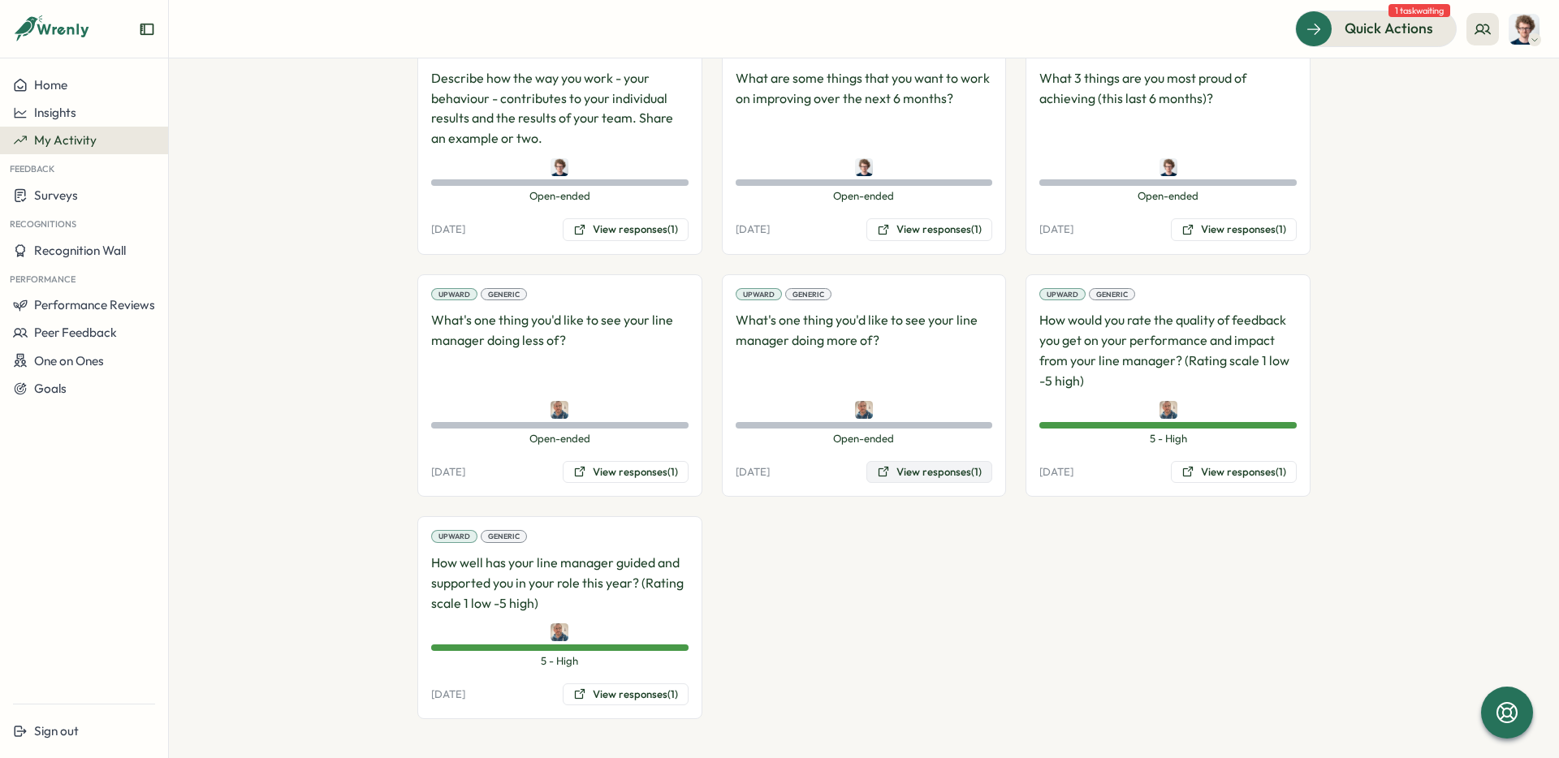
click at [939, 468] on button "View responses (1)" at bounding box center [929, 472] width 126 height 23
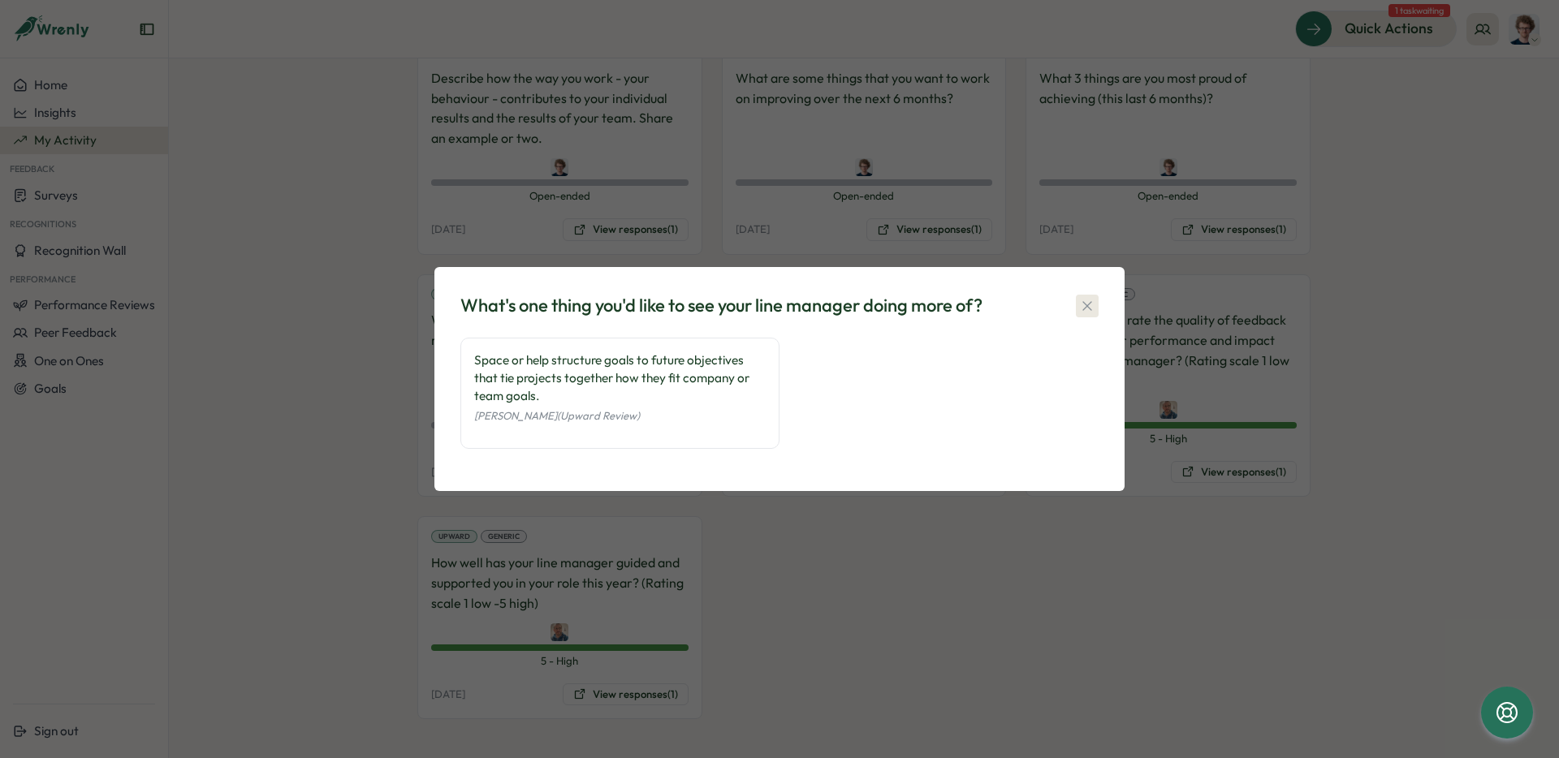
click at [1092, 308] on icon "button" at bounding box center [1087, 306] width 16 height 16
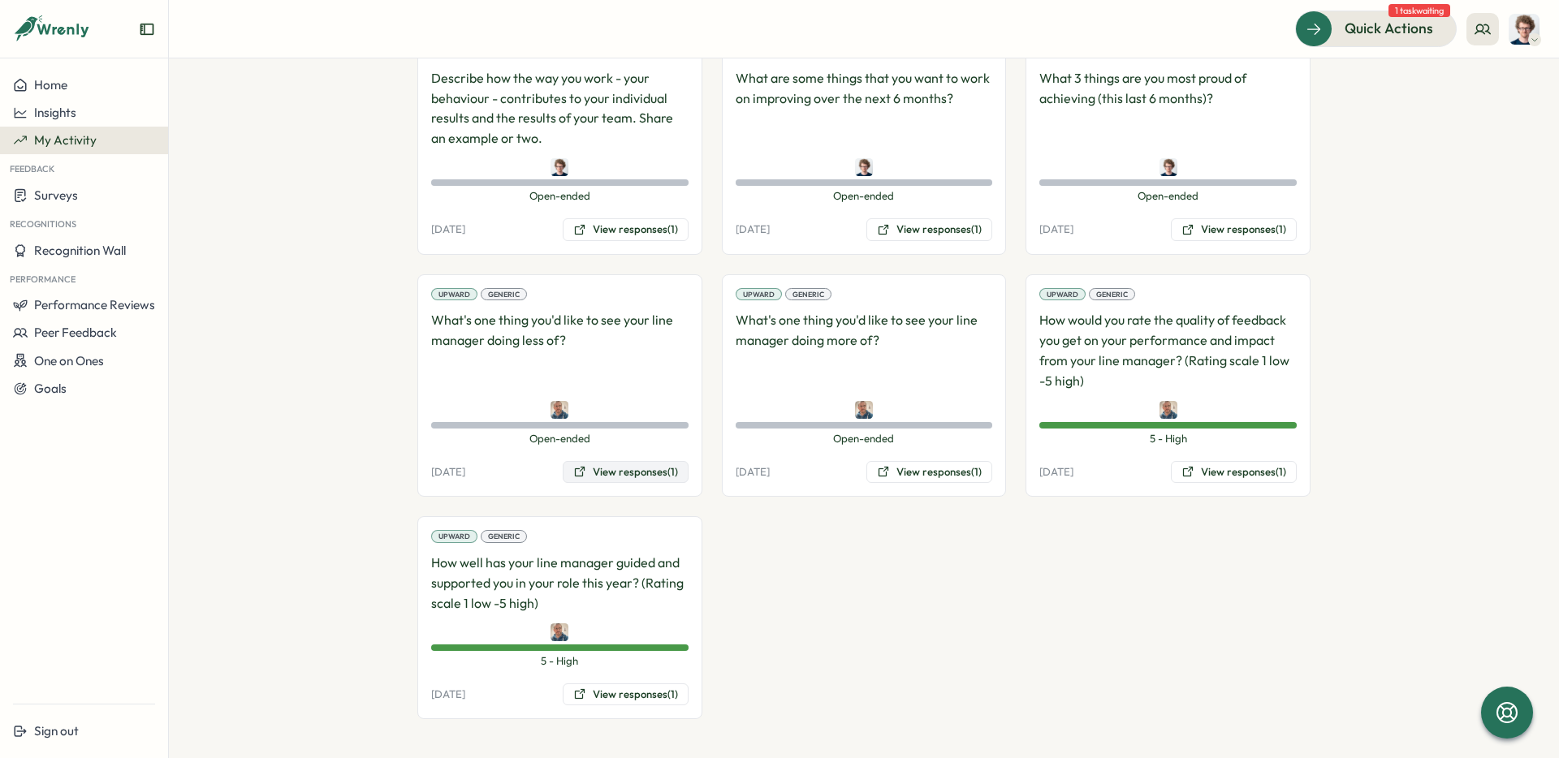
click at [636, 473] on button "View responses (1)" at bounding box center [626, 472] width 126 height 23
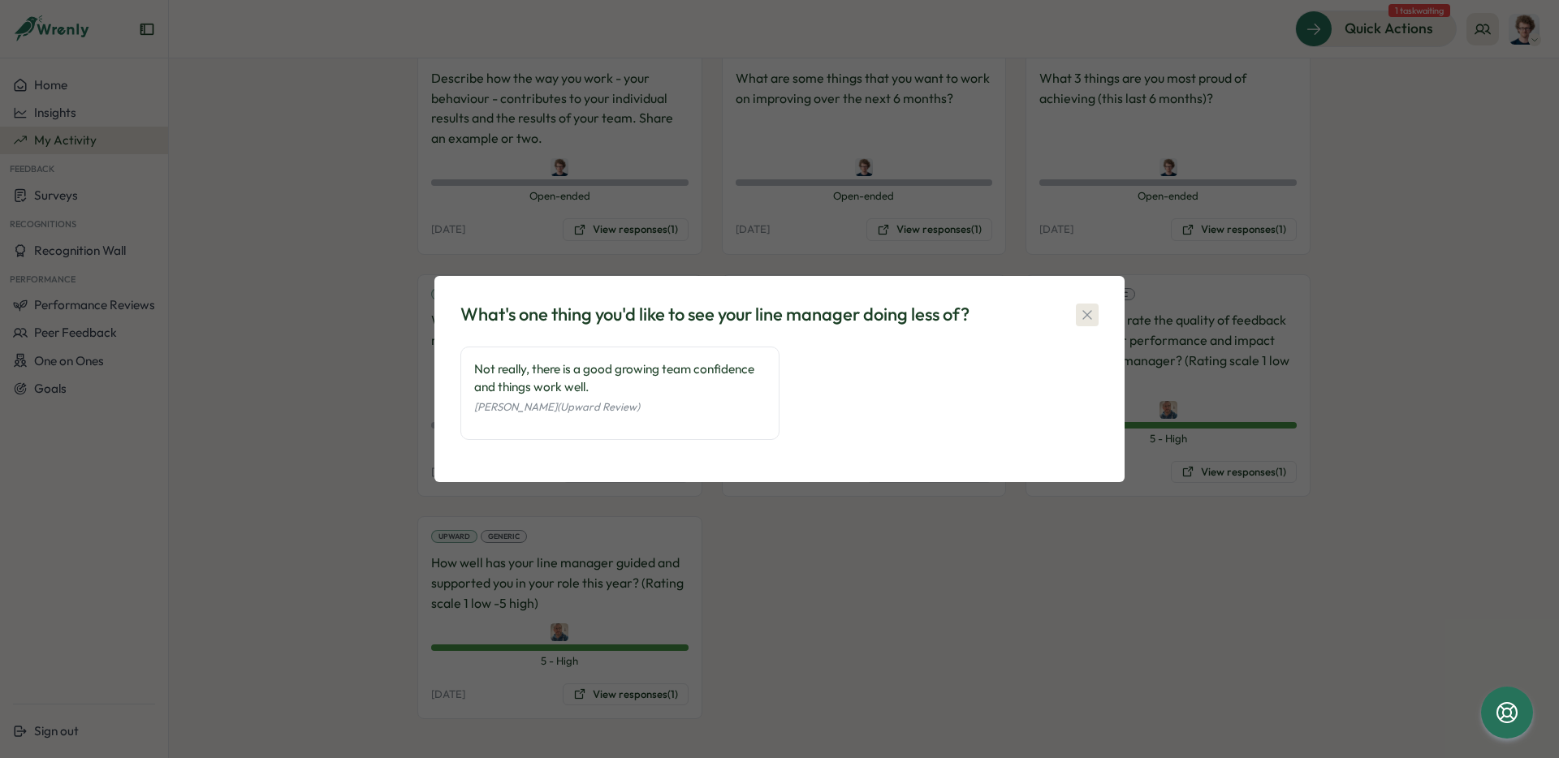
click at [1086, 310] on icon "button" at bounding box center [1087, 315] width 16 height 16
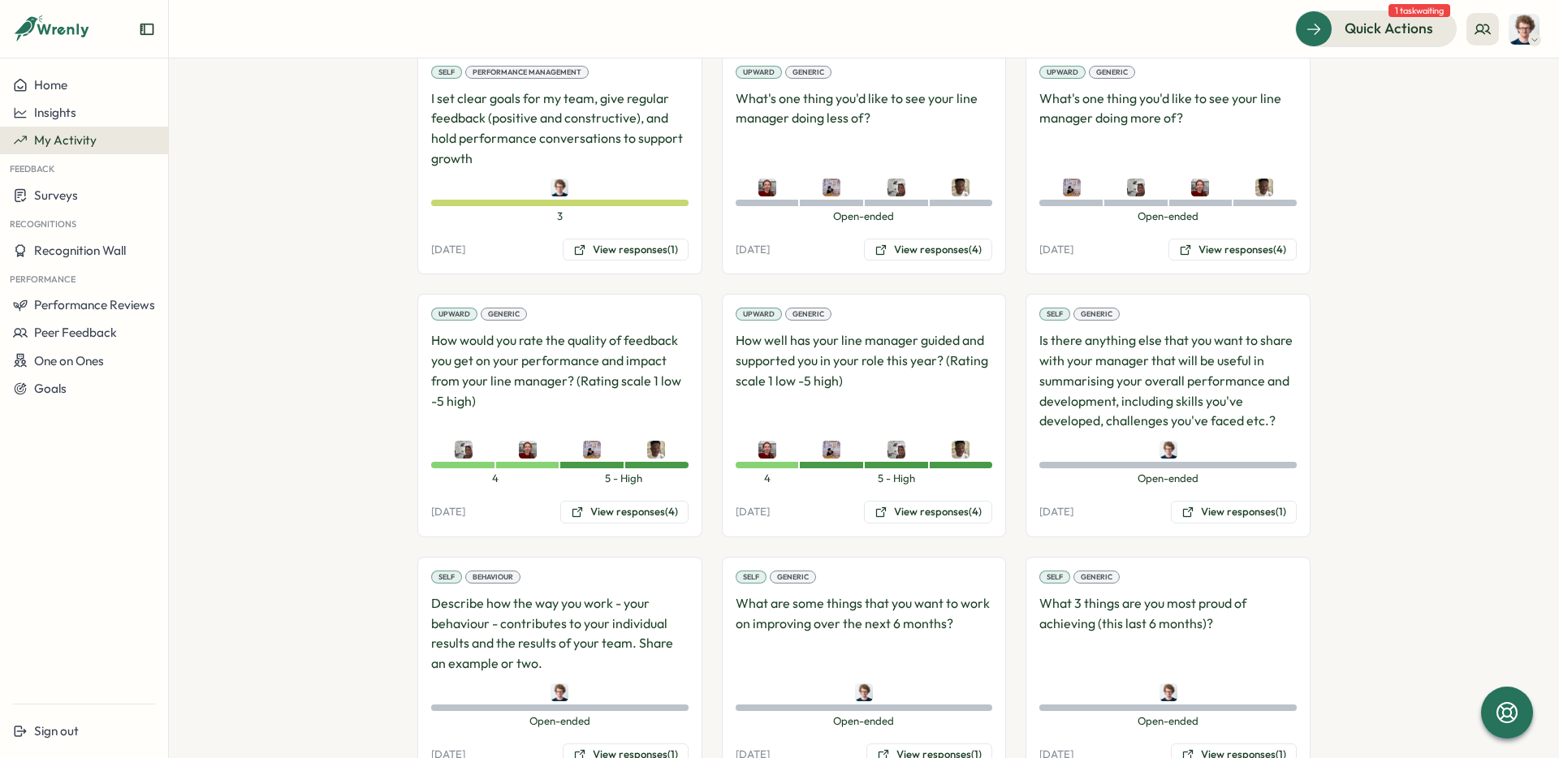
scroll to position [1902, 0]
click at [942, 511] on button "View responses (4)" at bounding box center [928, 511] width 128 height 23
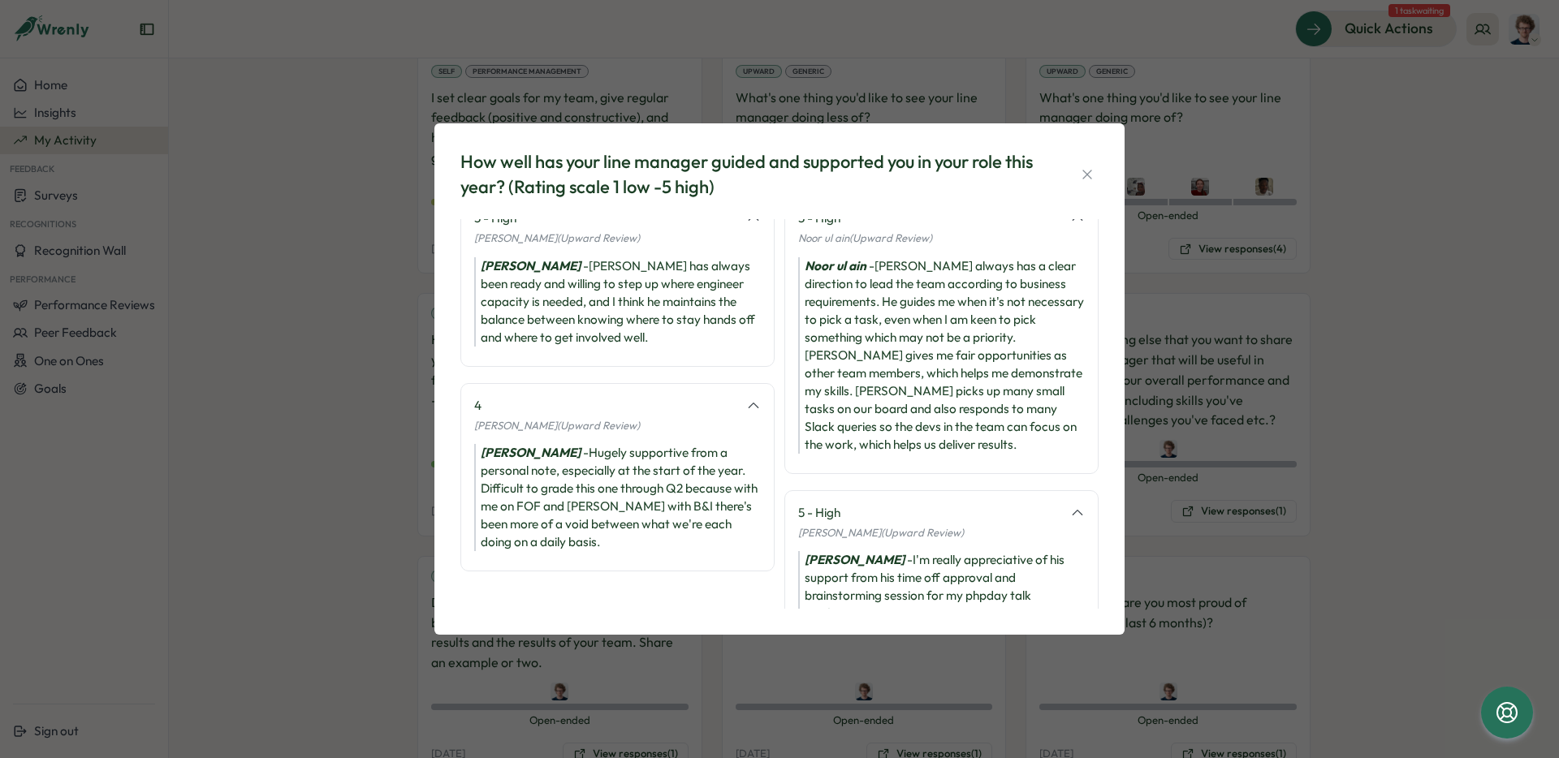
scroll to position [0, 0]
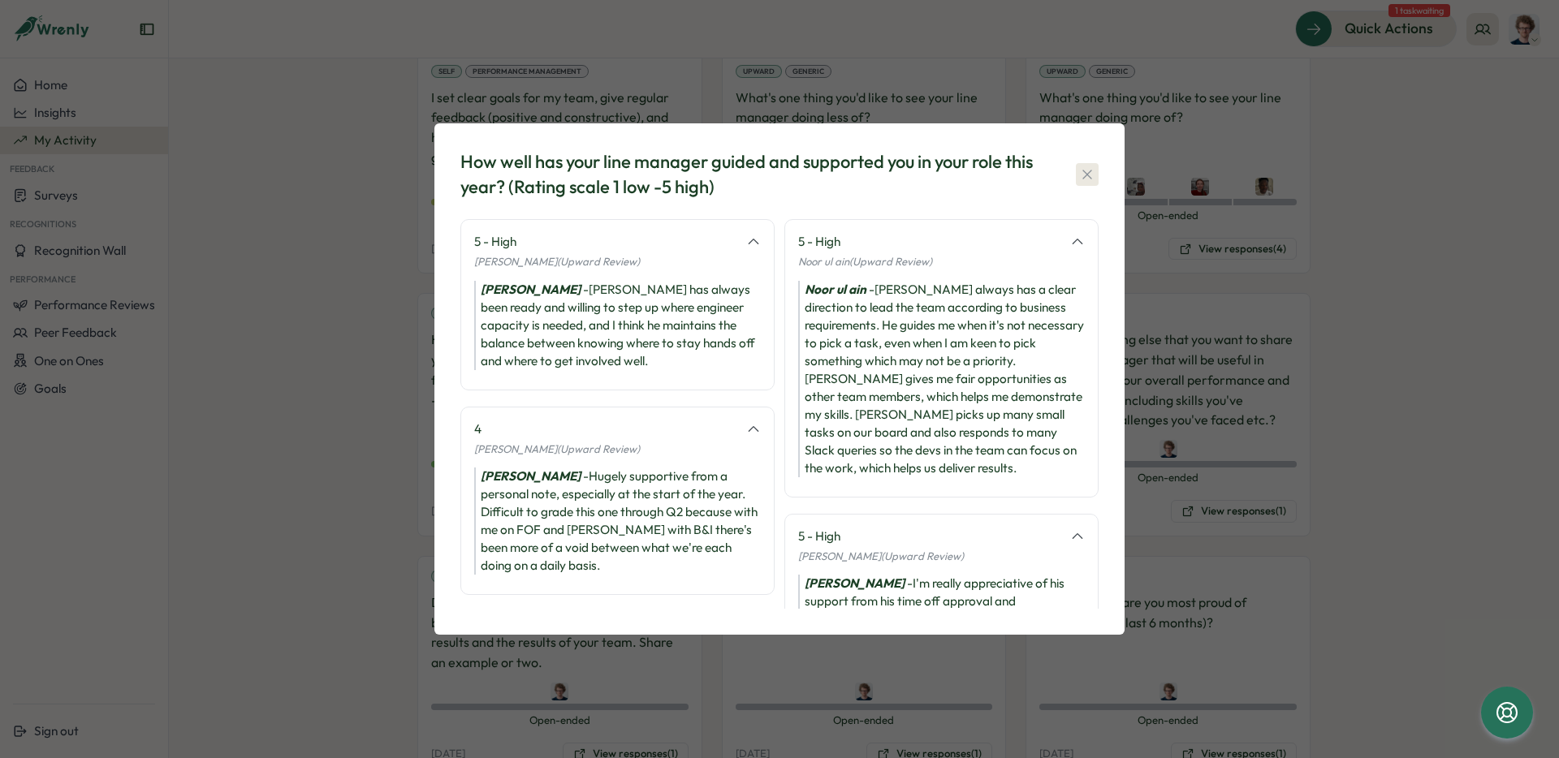
click at [1086, 174] on icon "button" at bounding box center [1086, 174] width 9 height 9
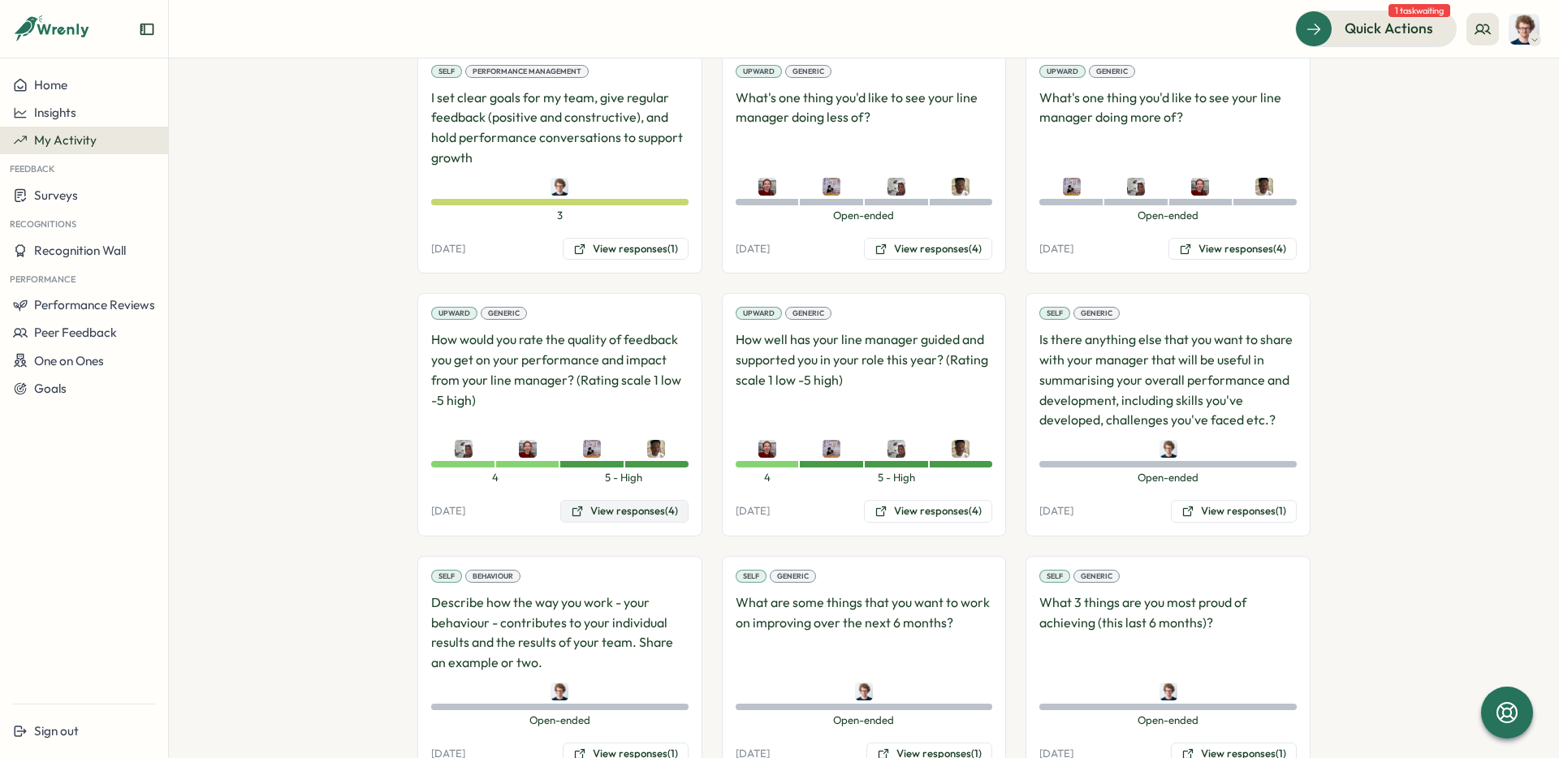
click at [611, 512] on button "View responses (4)" at bounding box center [624, 511] width 128 height 23
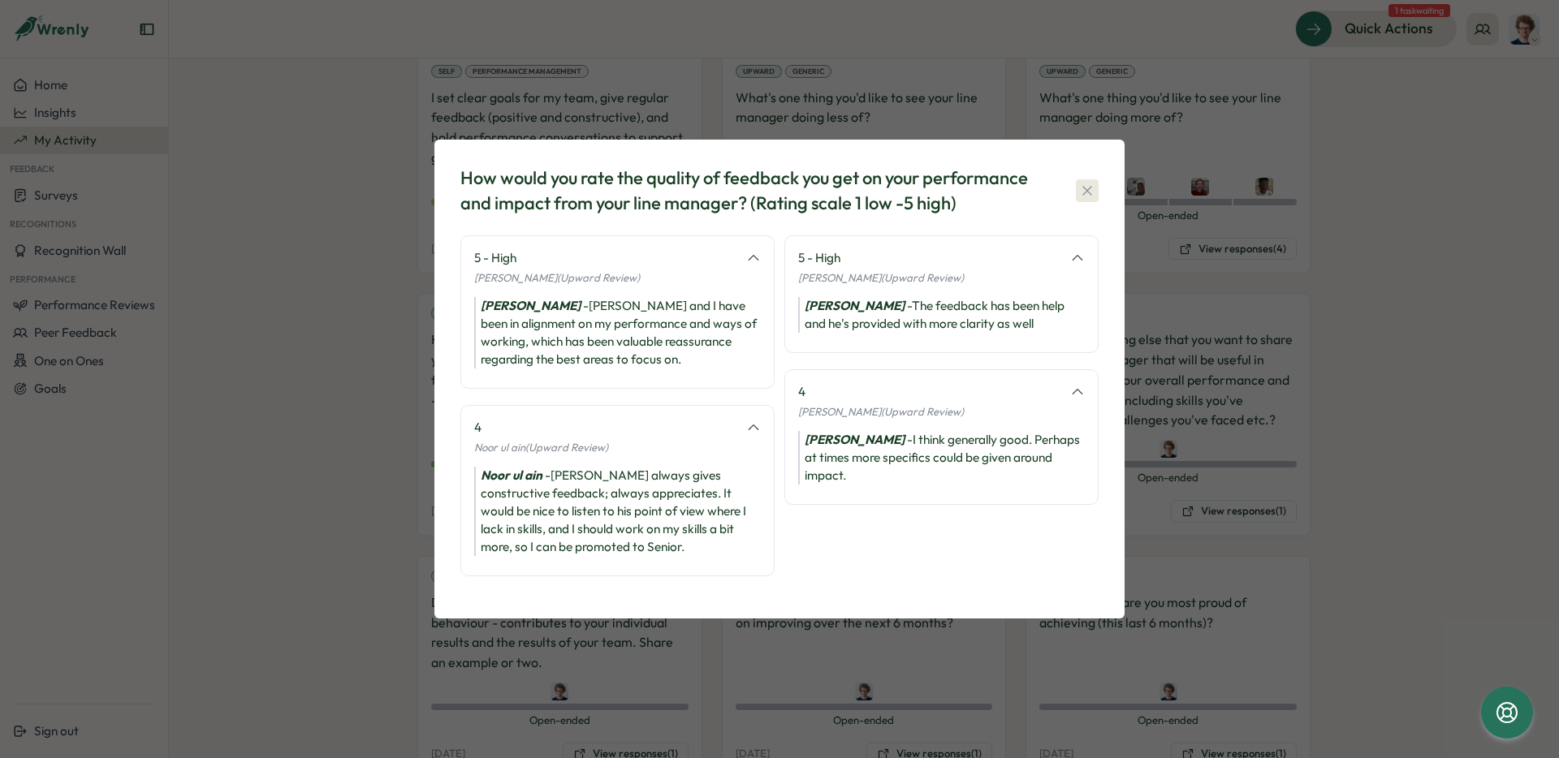
click at [1089, 194] on icon "button" at bounding box center [1087, 191] width 16 height 16
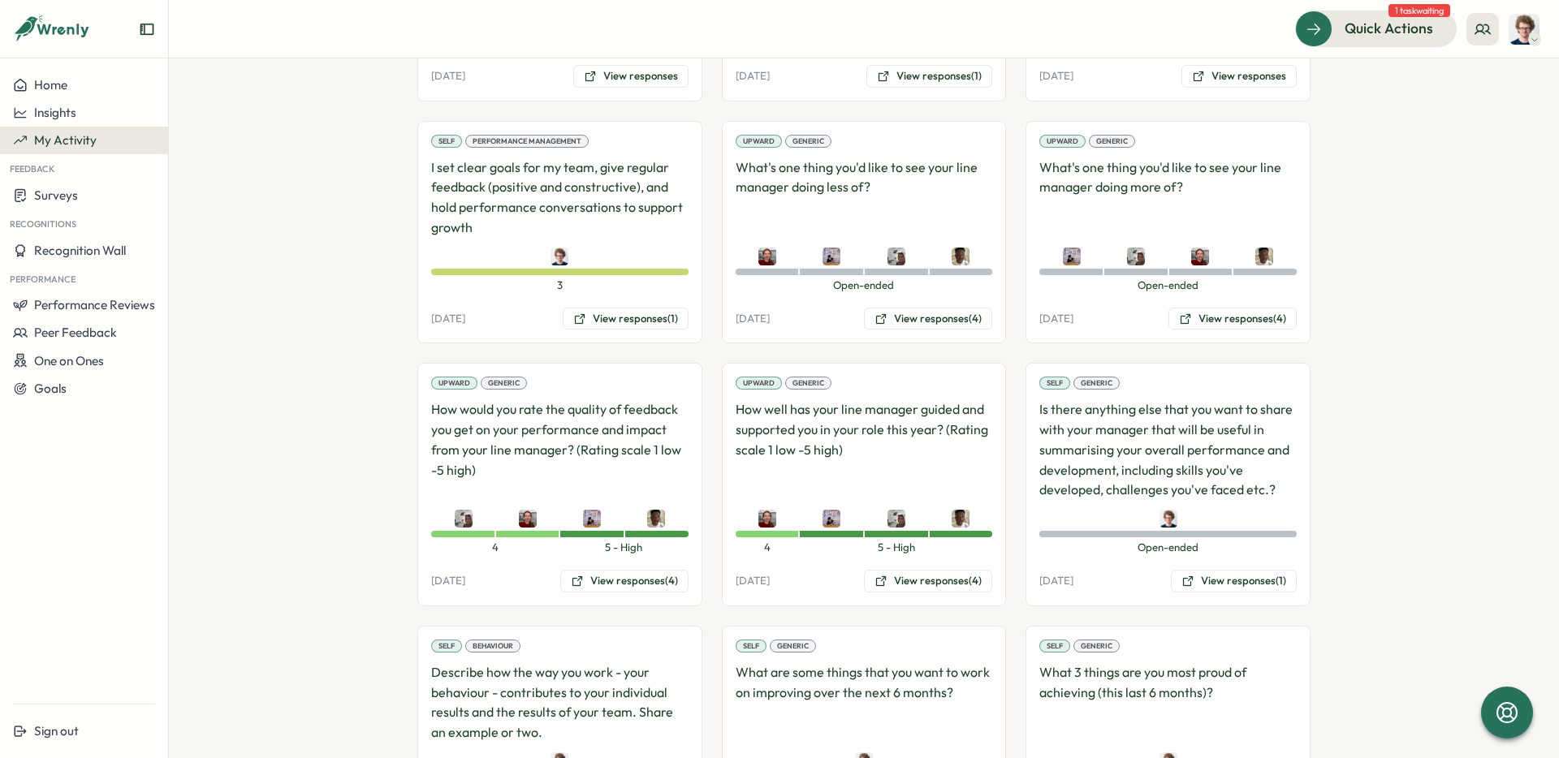
scroll to position [1828, 0]
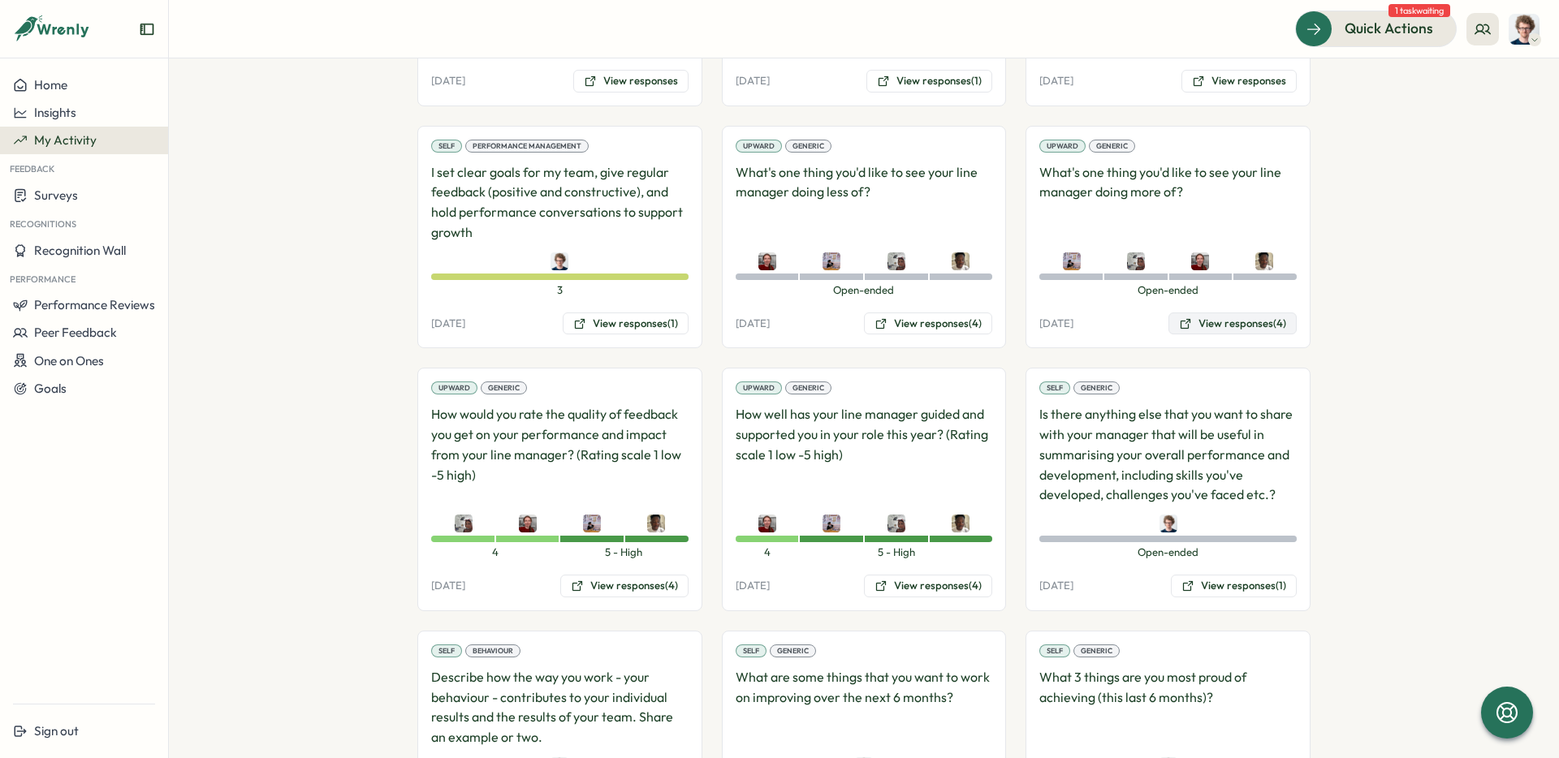
click at [1254, 328] on button "View responses (4)" at bounding box center [1232, 324] width 128 height 23
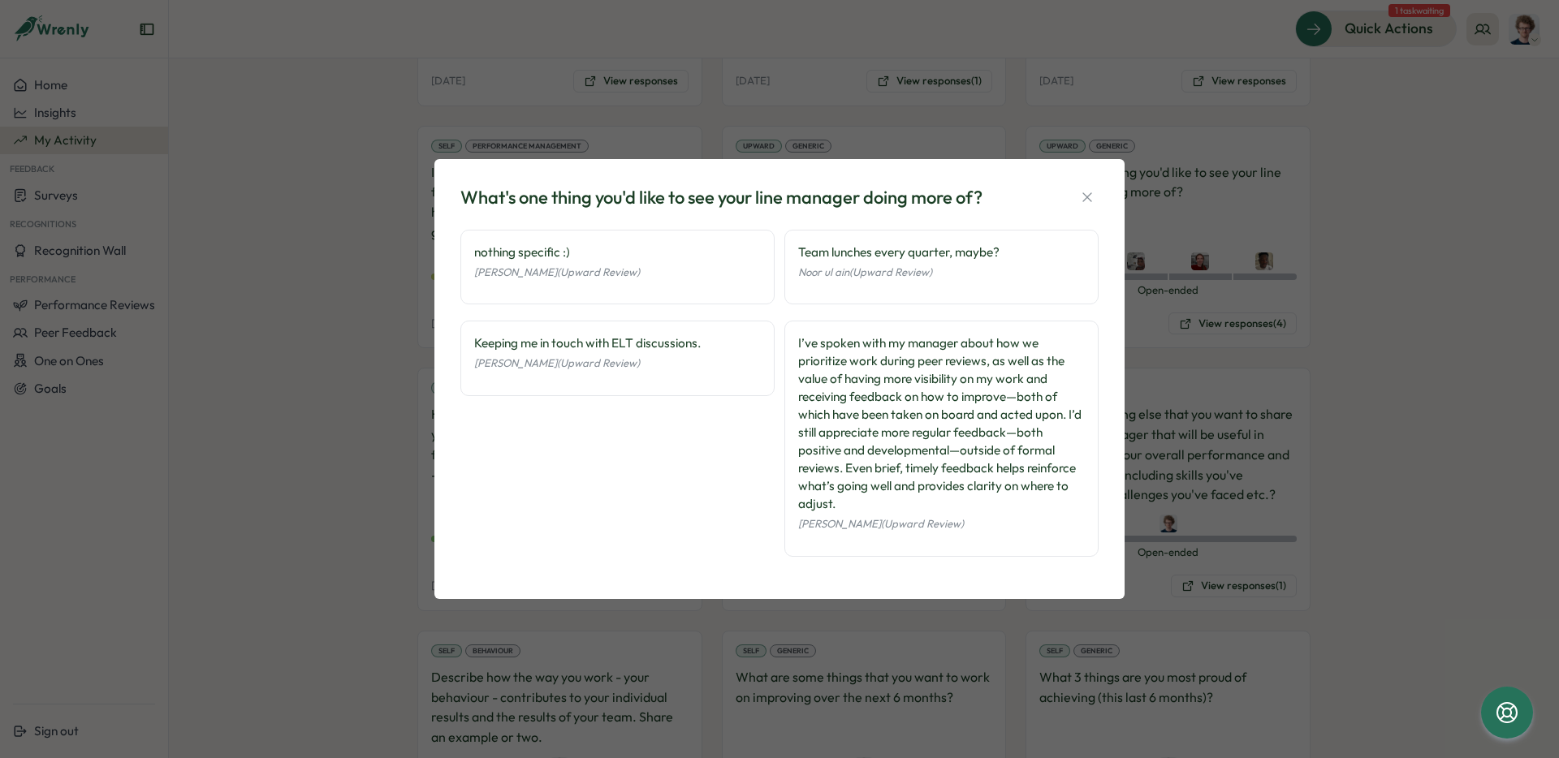
click at [1087, 198] on icon "button" at bounding box center [1087, 197] width 16 height 16
click at [1087, 198] on p "What's one thing you'd like to see your line manager doing more of?" at bounding box center [1167, 202] width 257 height 80
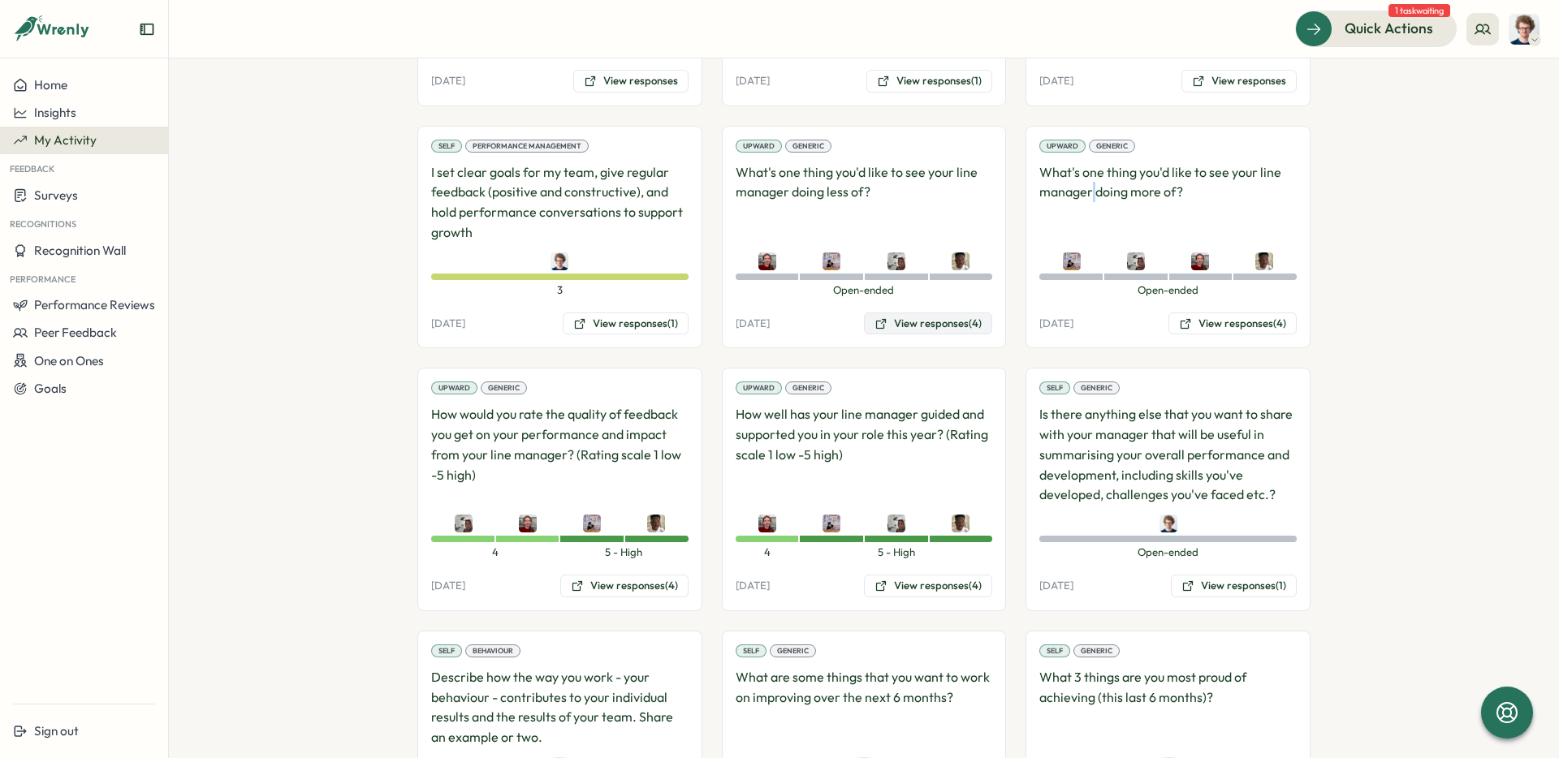
click at [933, 320] on button "View responses (4)" at bounding box center [928, 324] width 128 height 23
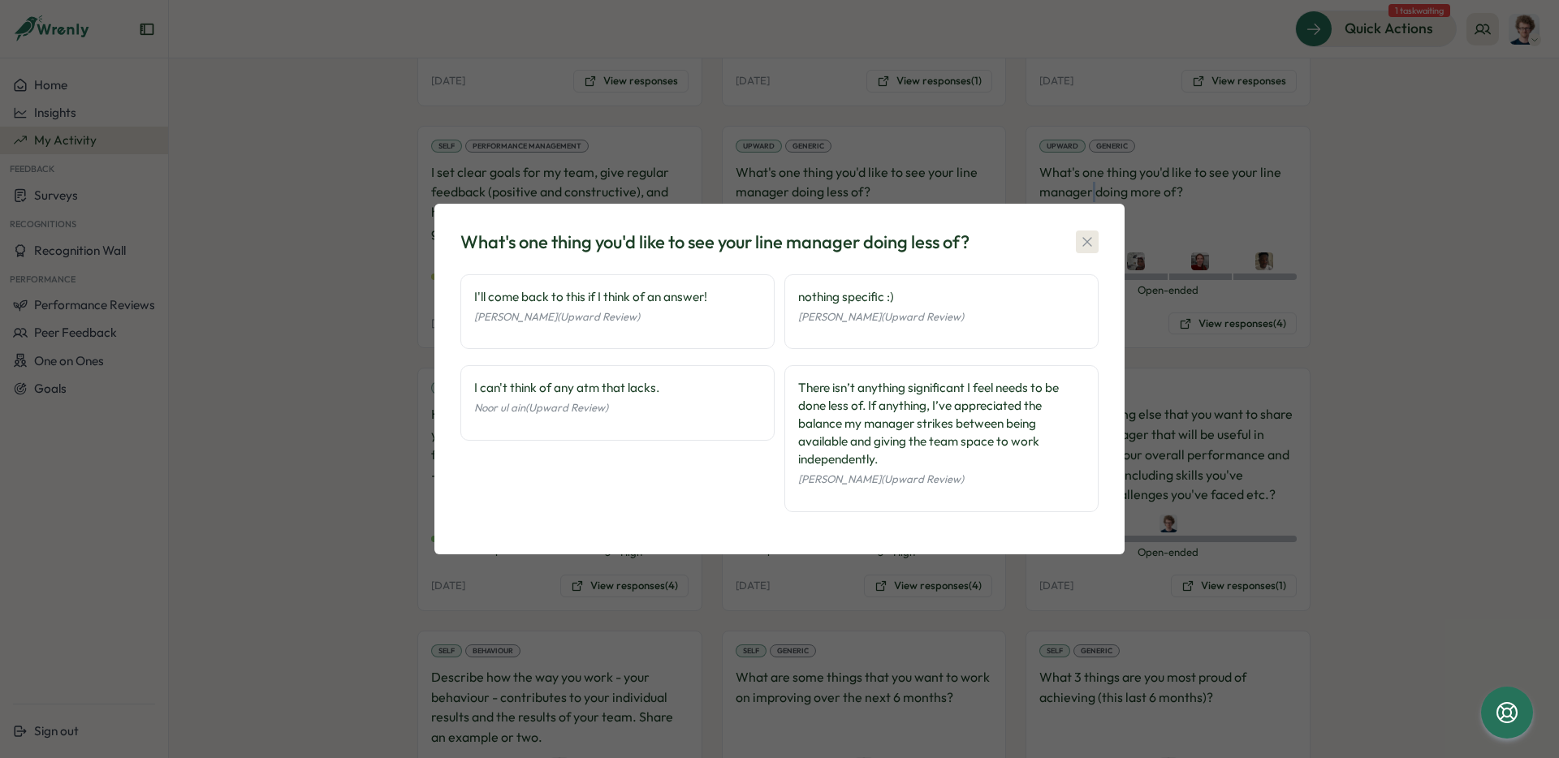
click at [1088, 247] on icon "button" at bounding box center [1087, 242] width 16 height 16
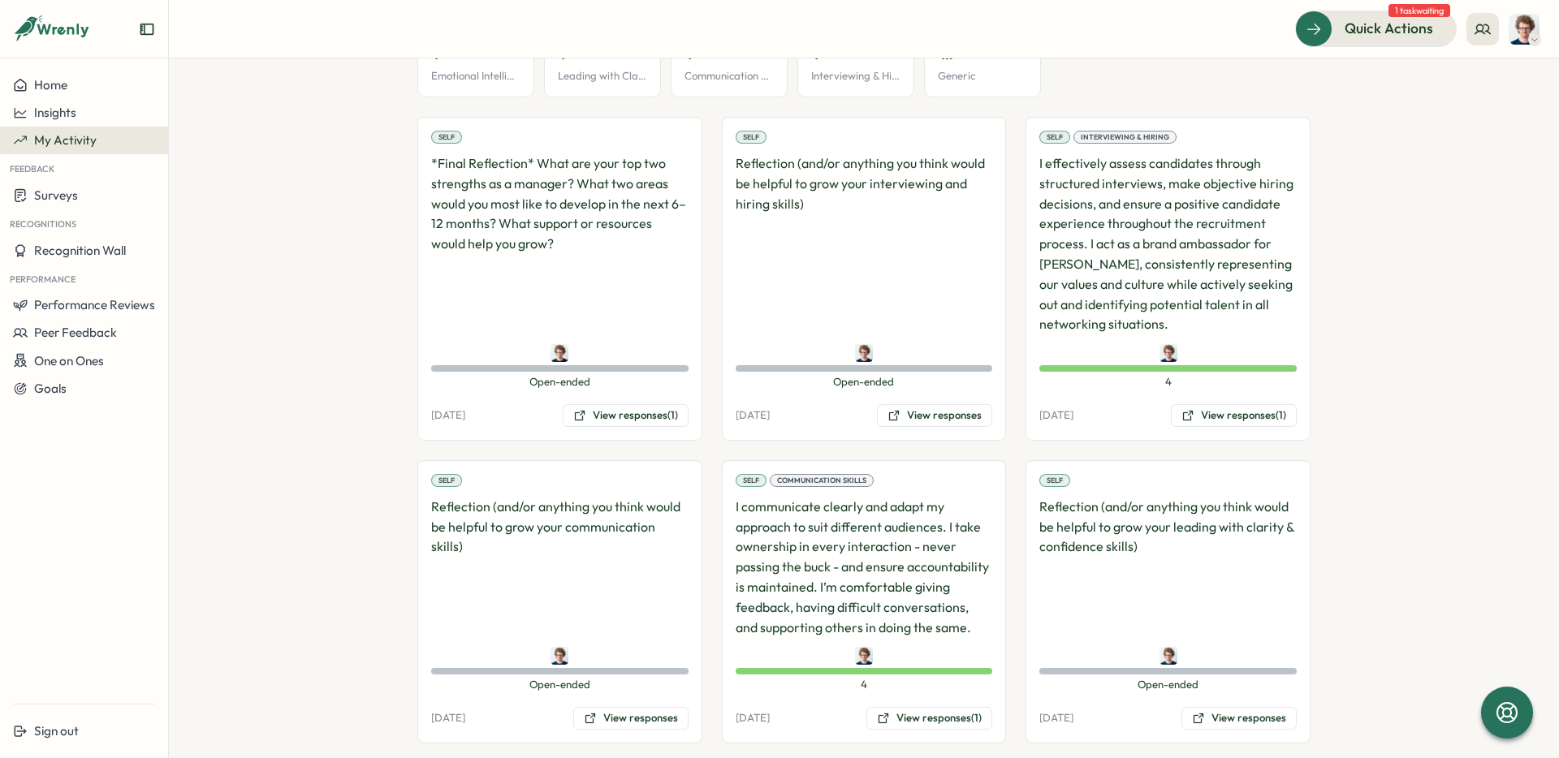
scroll to position [295, 0]
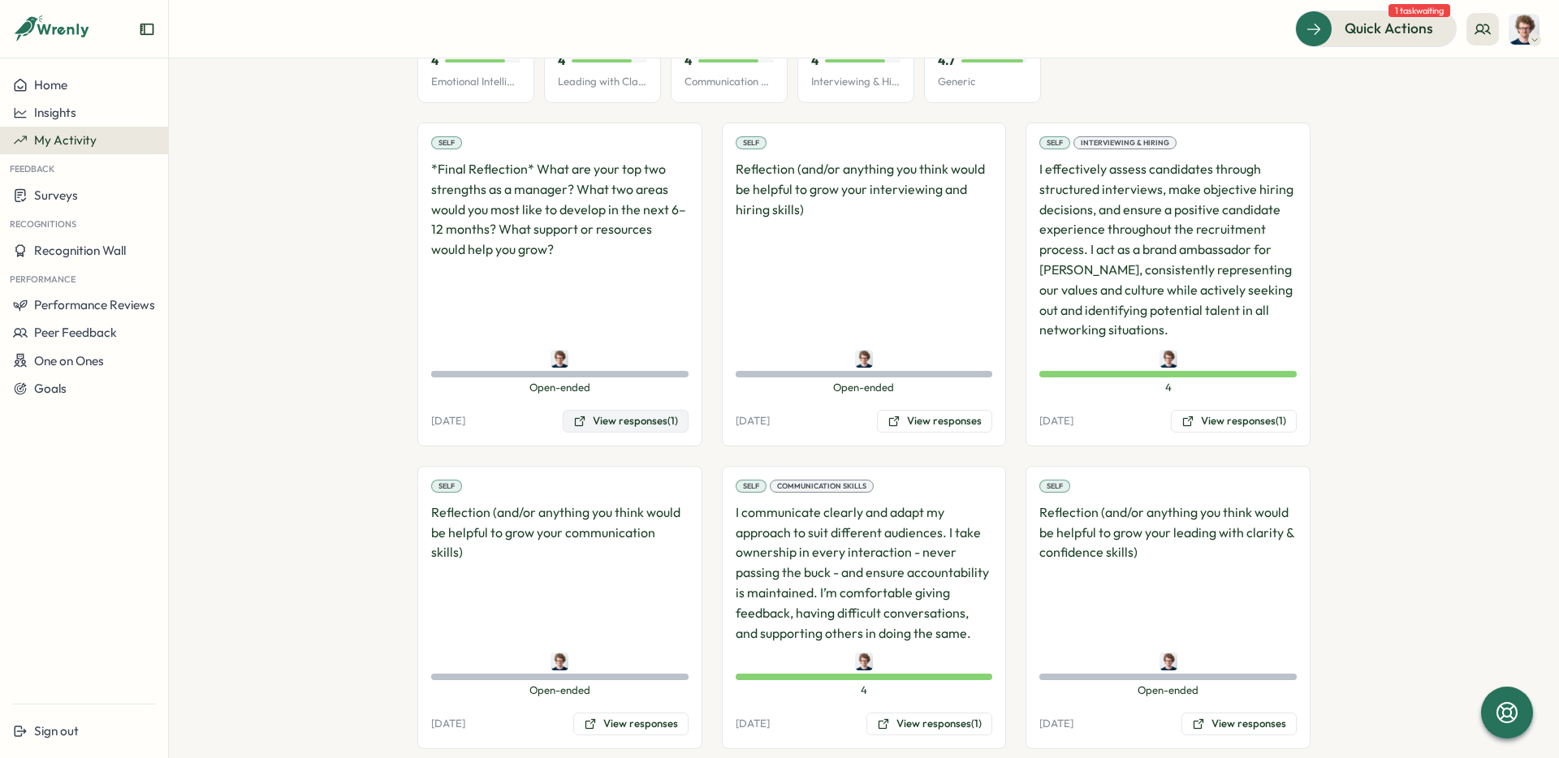
click at [628, 418] on button "View responses (1)" at bounding box center [626, 421] width 126 height 23
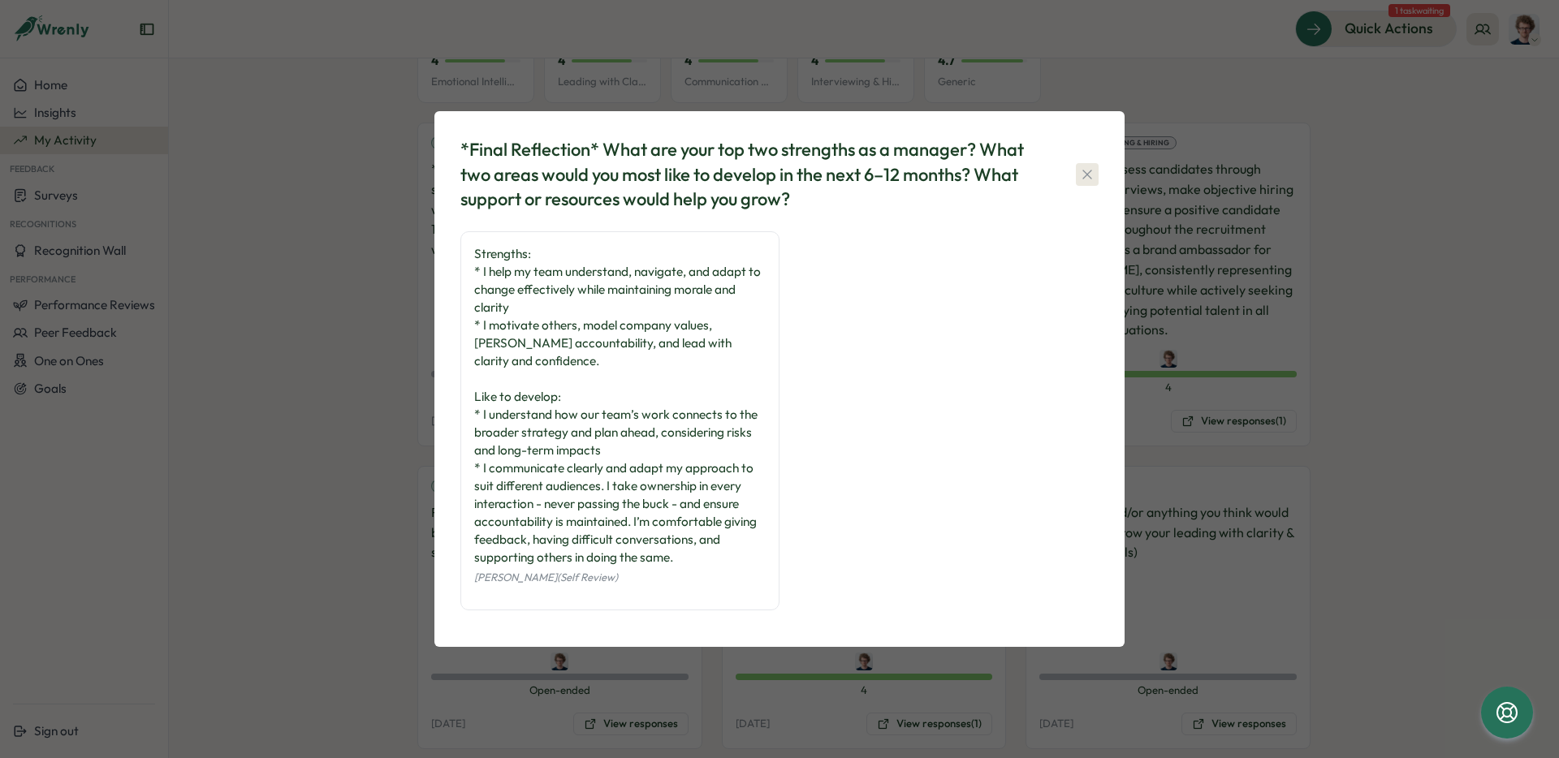
click at [1086, 183] on icon "button" at bounding box center [1087, 174] width 16 height 16
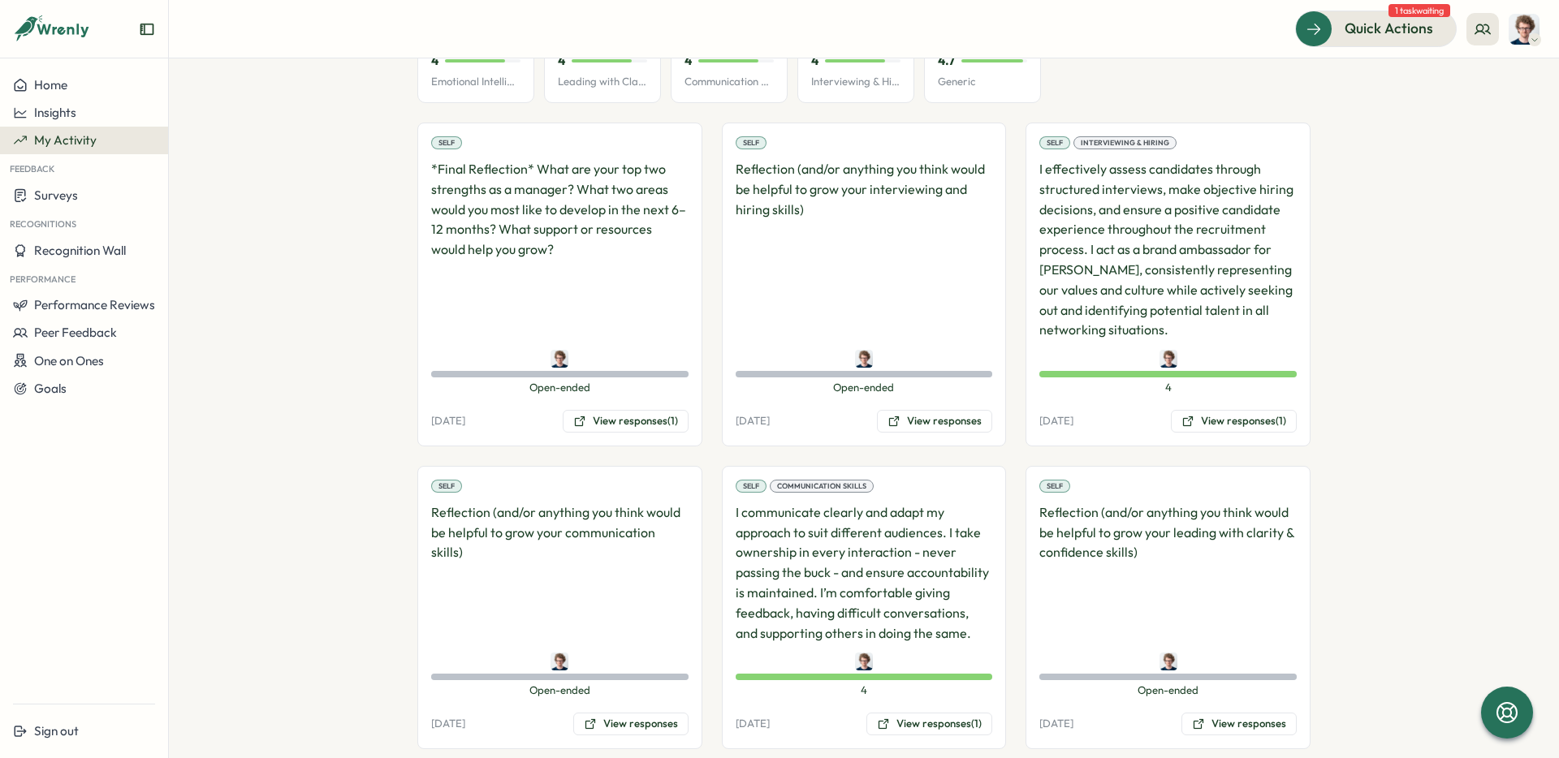
click at [1086, 183] on p "I effectively assess candidates through structured interviews, make objective h…" at bounding box center [1167, 249] width 257 height 181
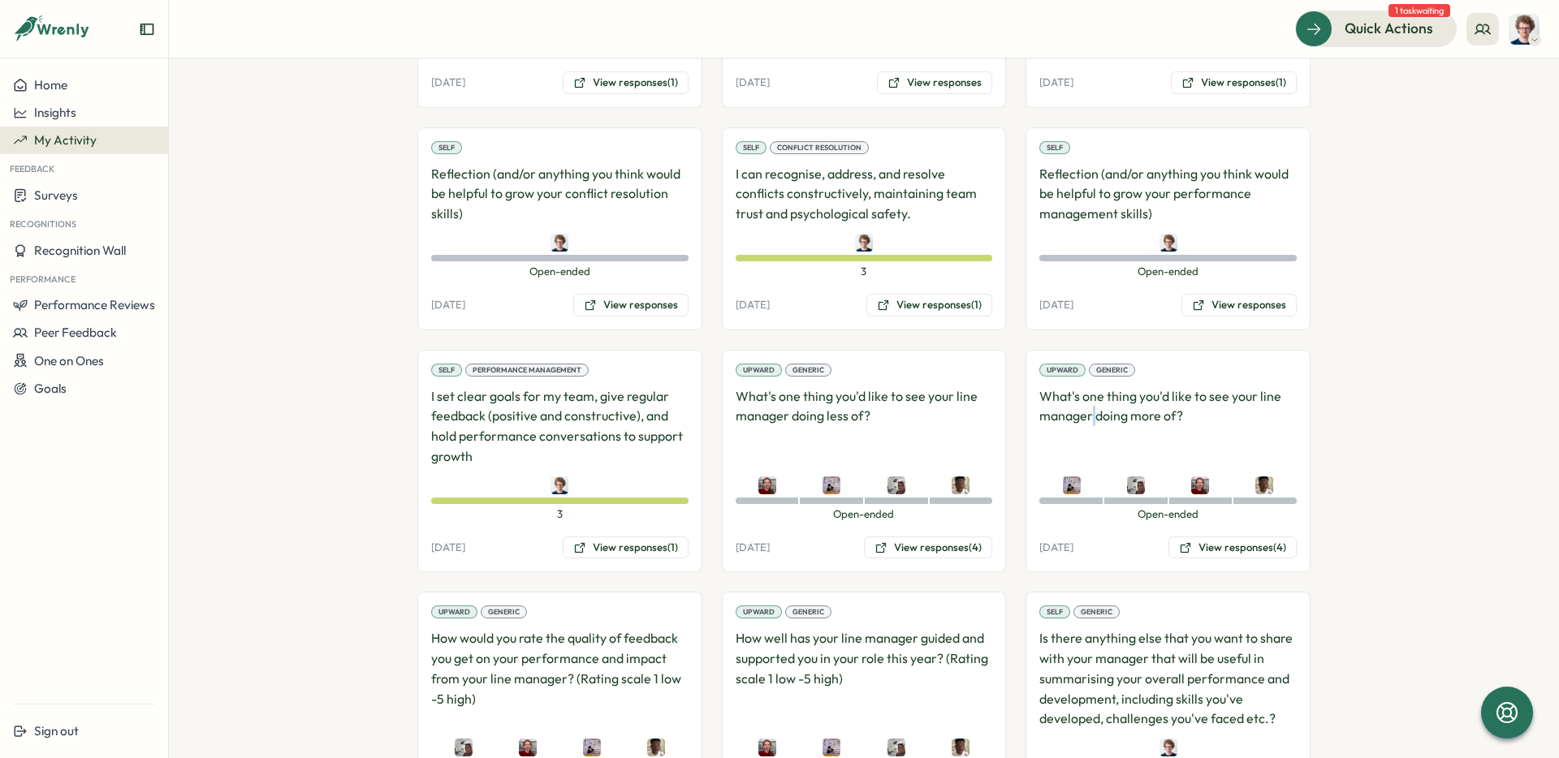
scroll to position [2427, 0]
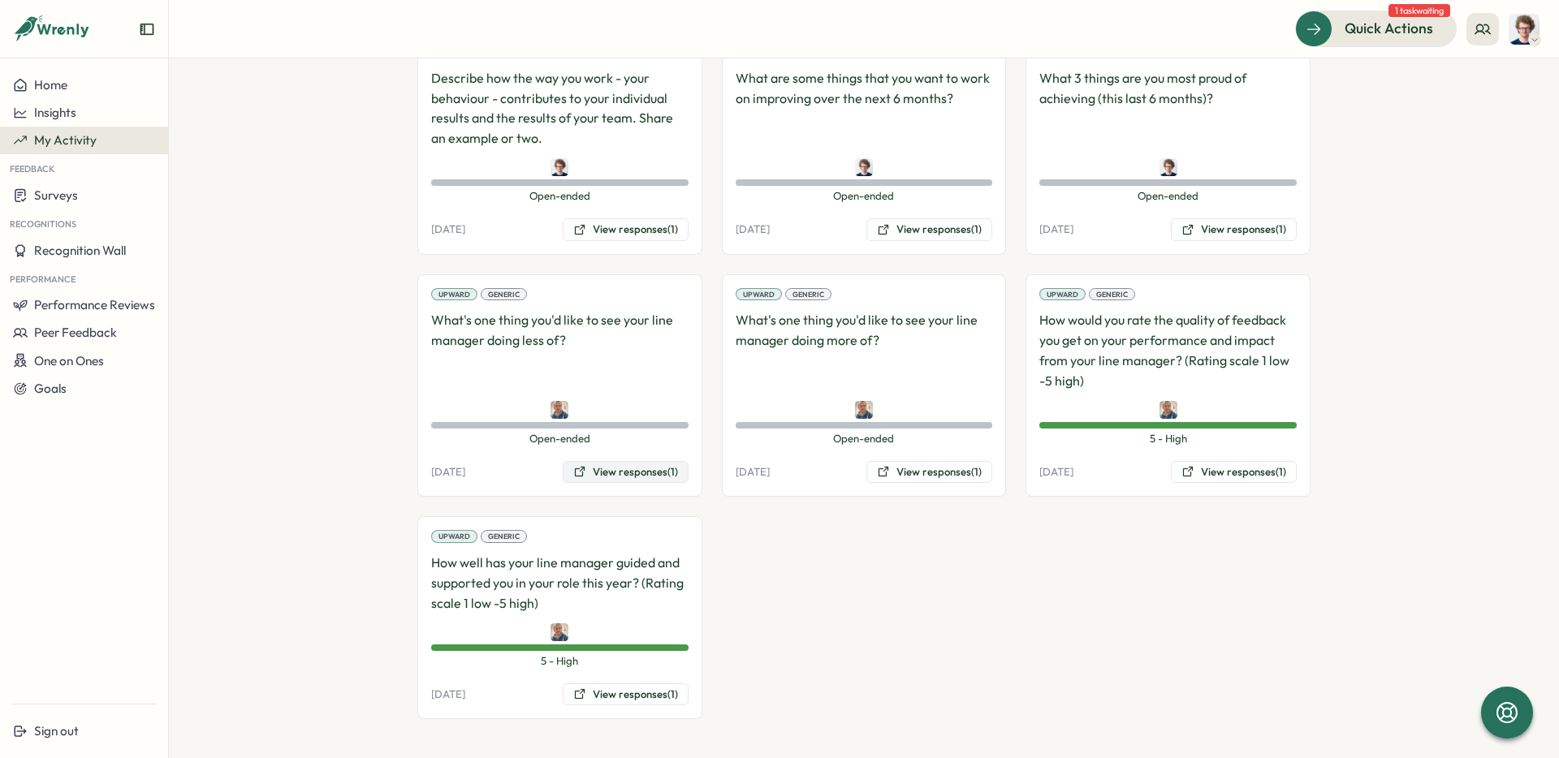
click at [628, 463] on button "View responses (1)" at bounding box center [626, 472] width 126 height 23
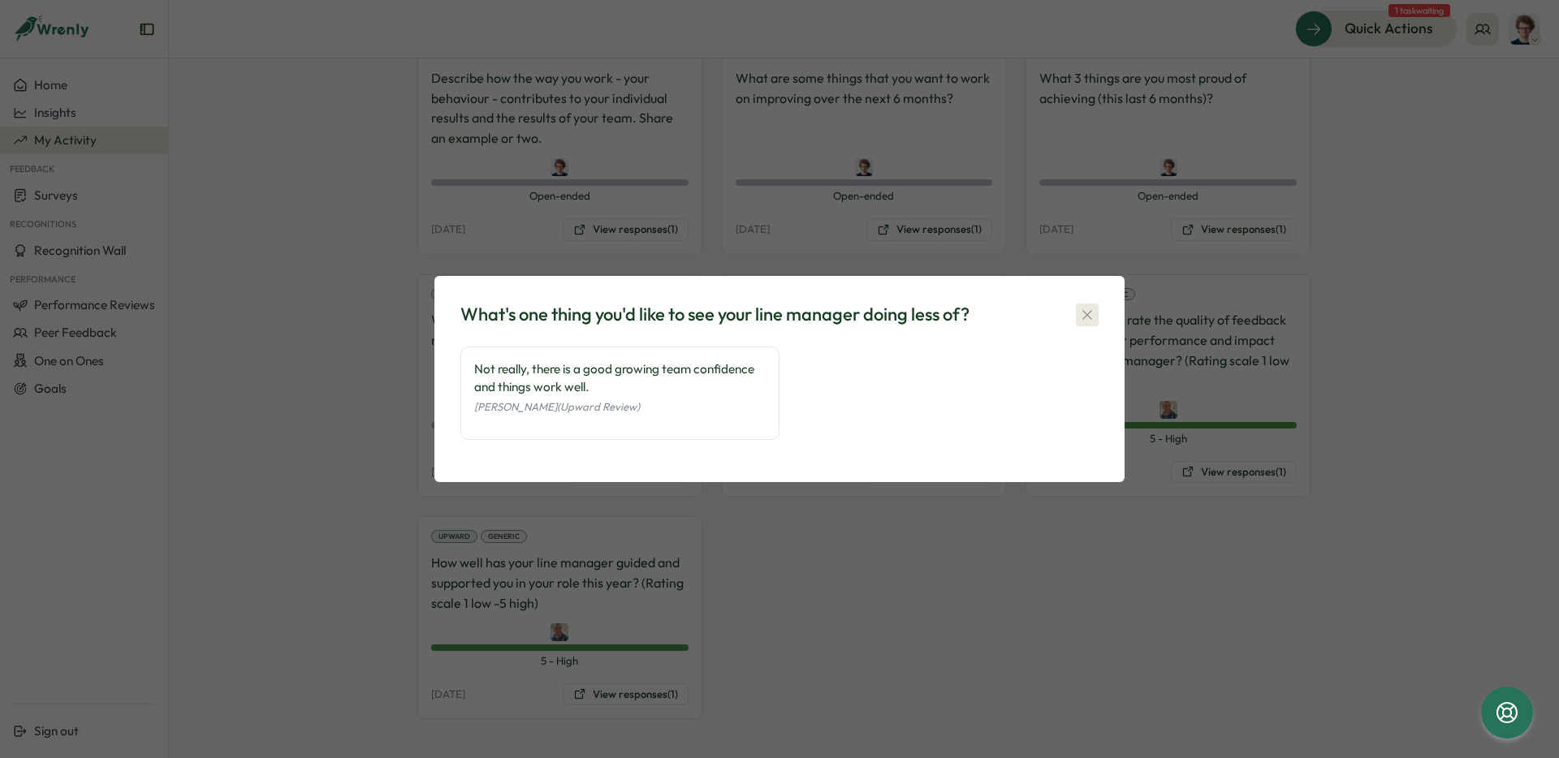
click at [1083, 316] on icon "button" at bounding box center [1087, 315] width 16 height 16
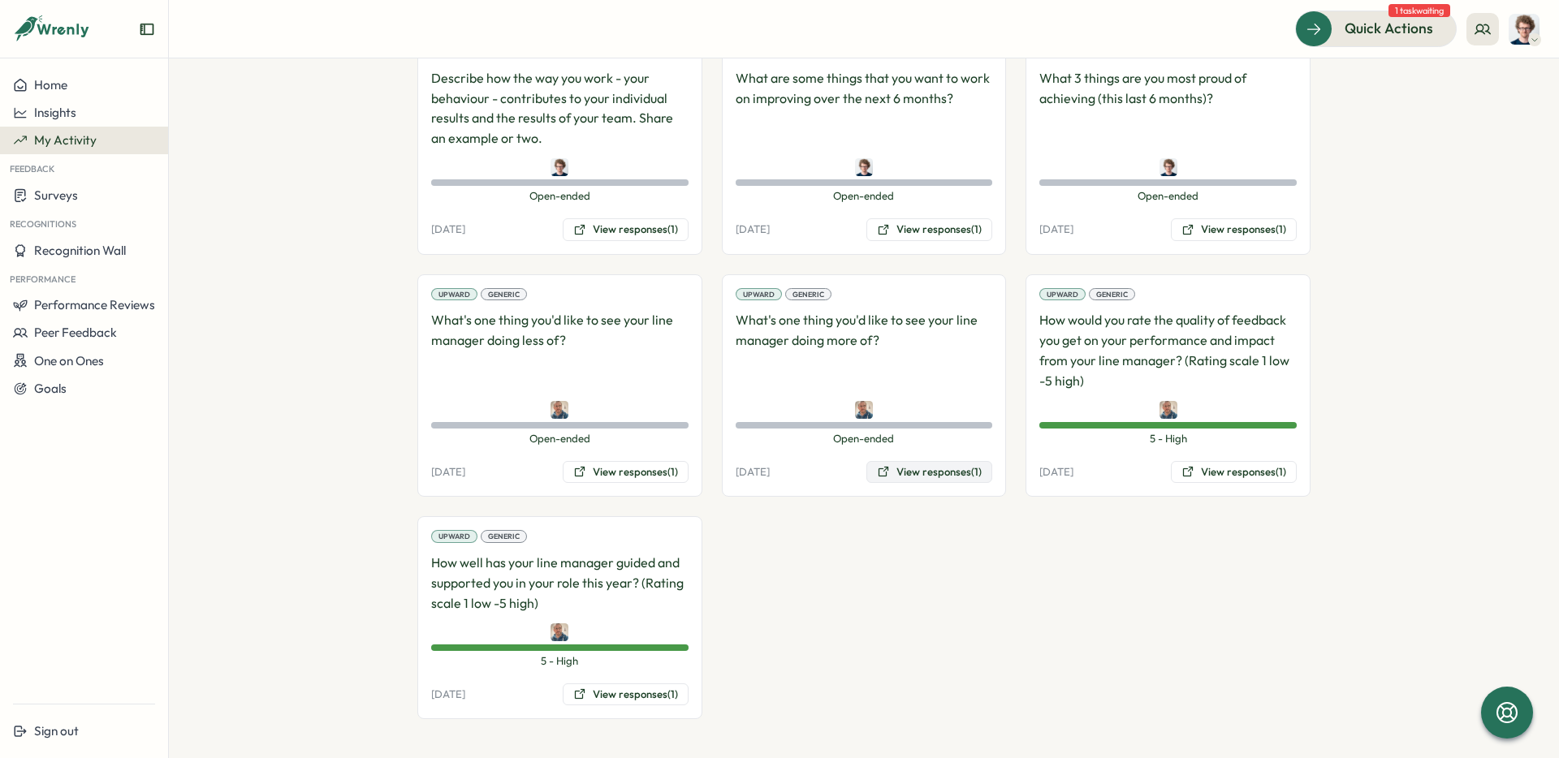
click at [909, 465] on button "View responses (1)" at bounding box center [929, 472] width 126 height 23
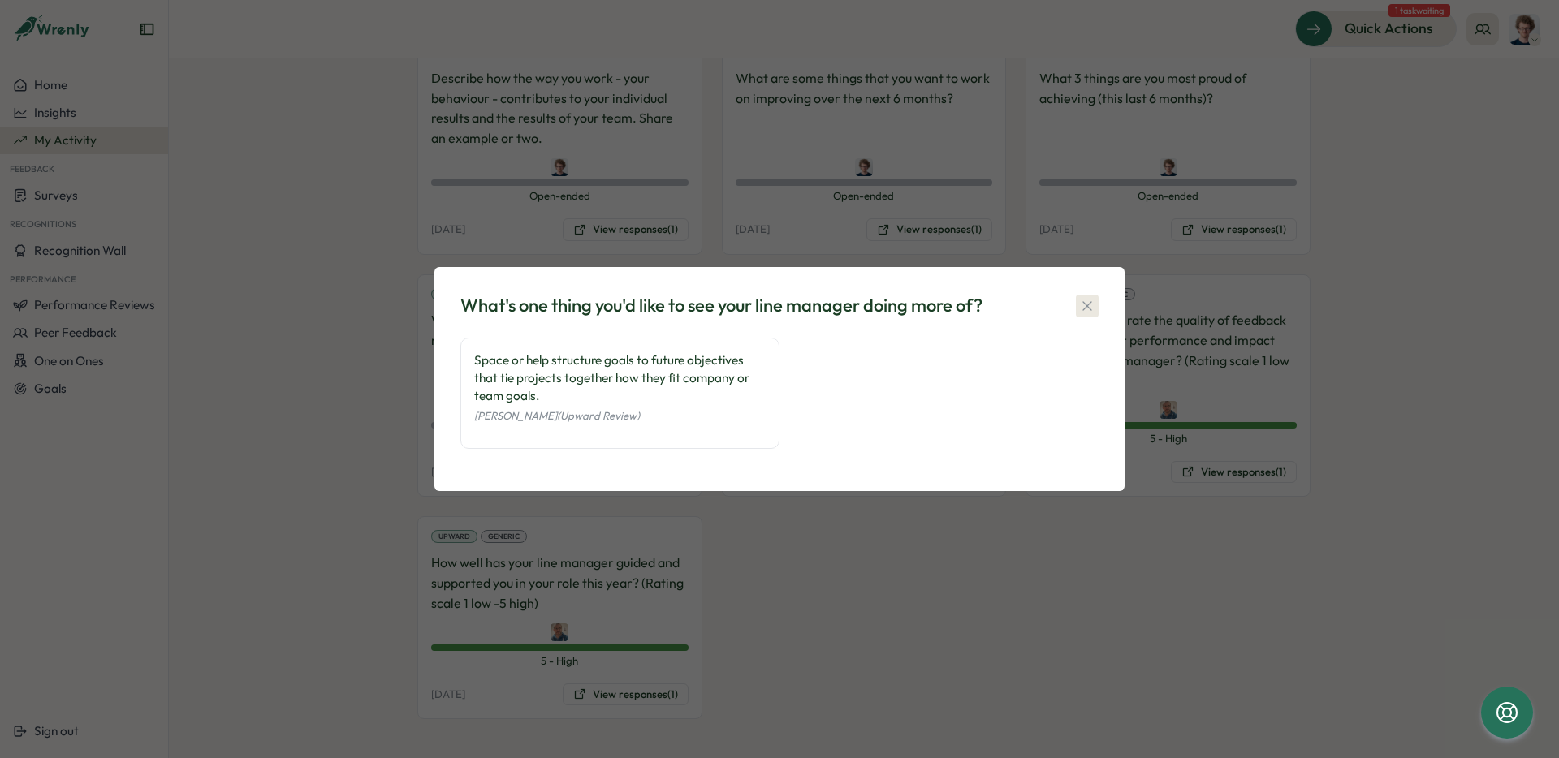
click at [1086, 308] on icon "button" at bounding box center [1087, 306] width 16 height 16
